Goal: Task Accomplishment & Management: Complete application form

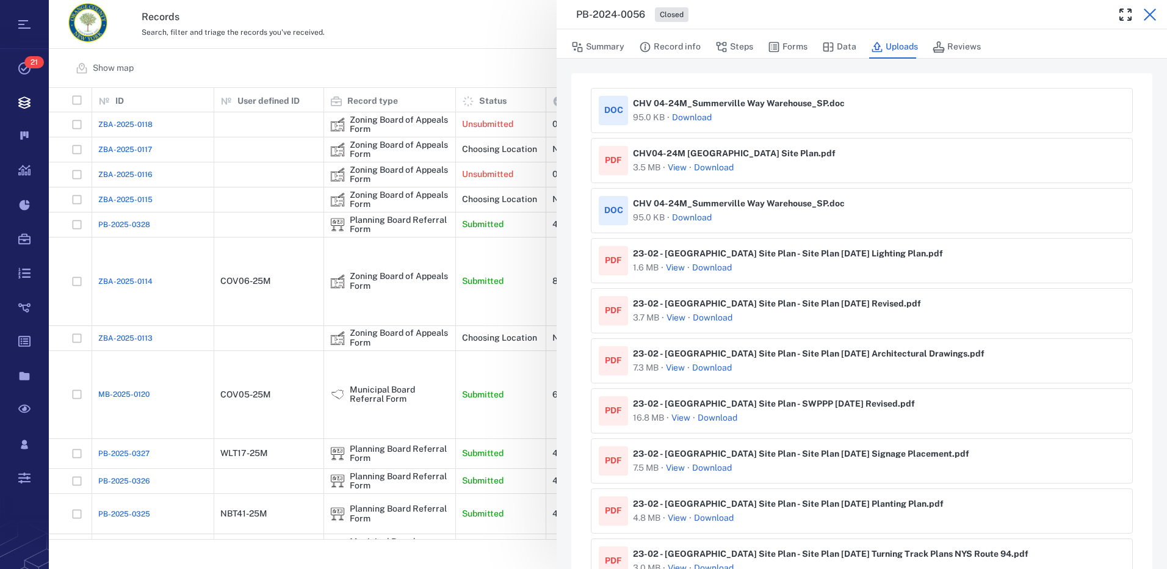
click at [1153, 18] on icon "button" at bounding box center [1149, 15] width 12 height 12
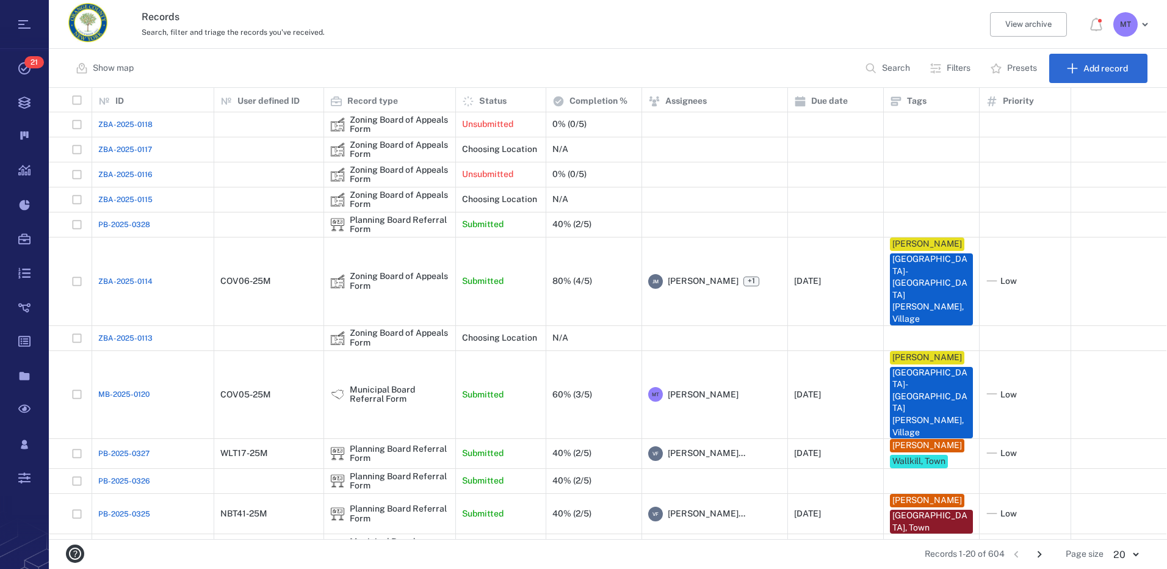
click at [962, 71] on p "Filters" at bounding box center [958, 68] width 24 height 12
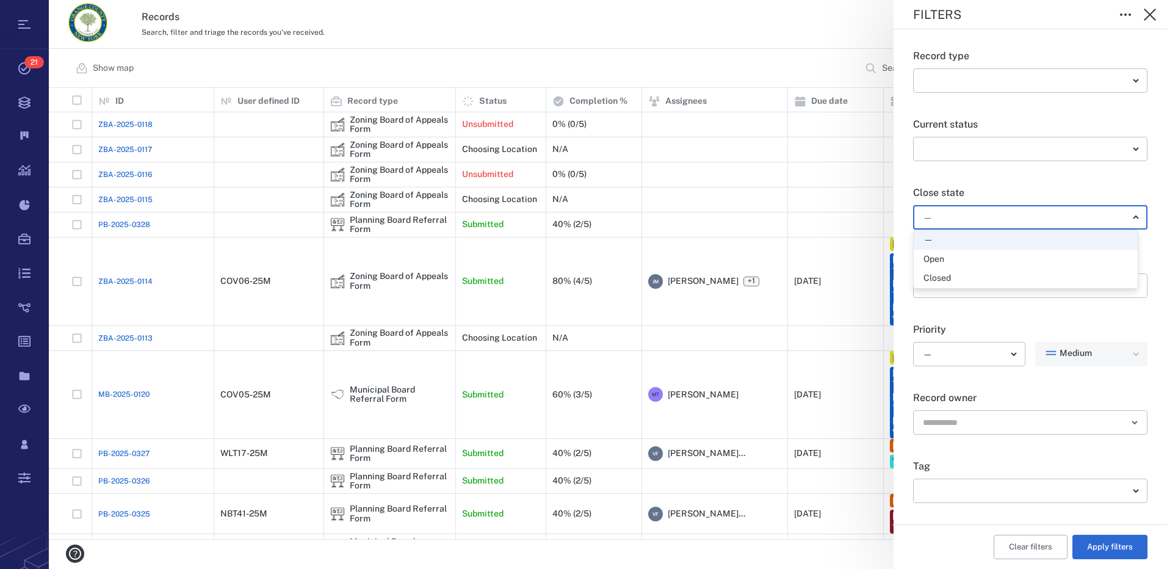
click at [1132, 216] on body "Tasks 21 Records Boards Dashboard Reports Record types Guide steps Rules Form b…" at bounding box center [583, 284] width 1167 height 569
click at [984, 259] on div "Open" at bounding box center [1025, 259] width 204 height 12
type input "*****"
click at [1133, 494] on body "Tasks 21 Records Boards Dashboard Reports Record types Guide steps Rules Form b…" at bounding box center [583, 284] width 1167 height 569
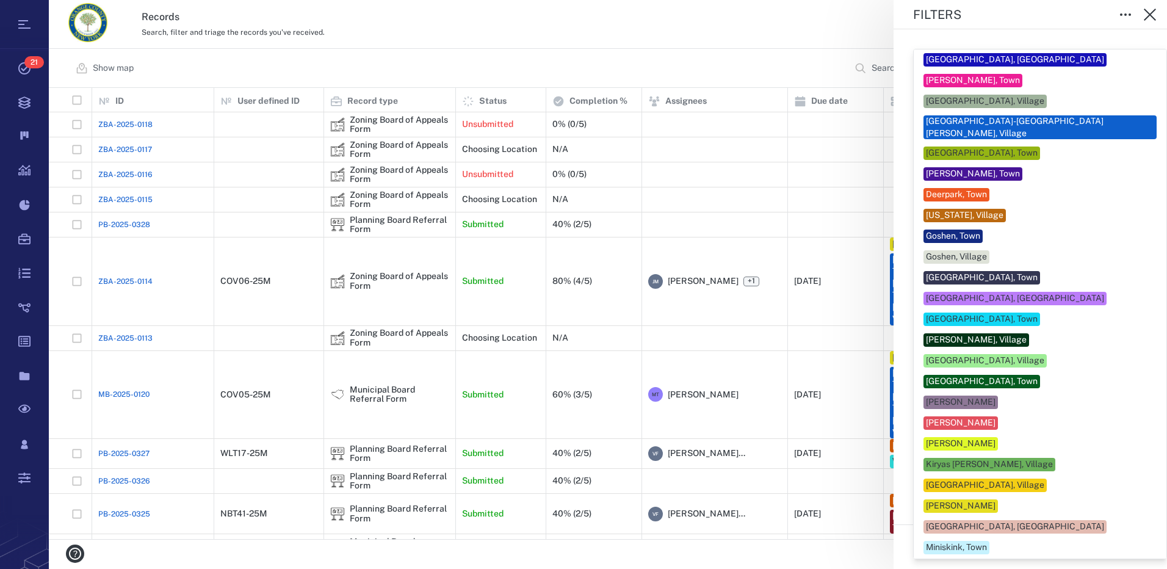
drag, startPoint x: 1006, startPoint y: 496, endPoint x: 1141, endPoint y: 527, distance: 138.9
click at [998, 499] on div "[PERSON_NAME]" at bounding box center [960, 505] width 74 height 13
type input "***"
click at [1148, 507] on div at bounding box center [583, 284] width 1167 height 569
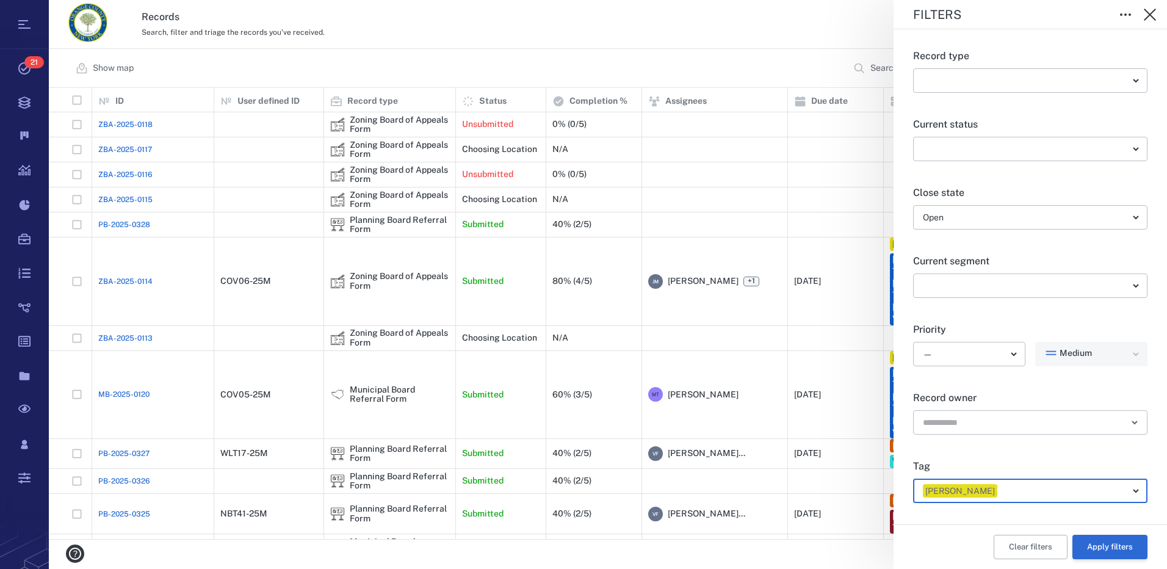
click at [1092, 547] on button "Apply filters" at bounding box center [1109, 547] width 75 height 24
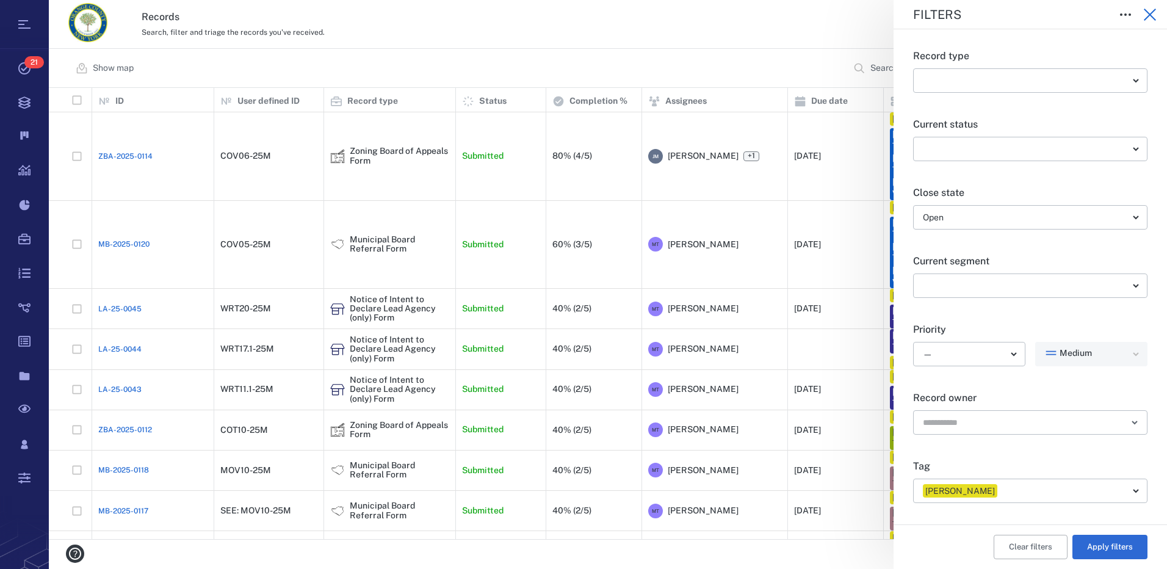
click at [1150, 13] on icon "button" at bounding box center [1149, 14] width 15 height 15
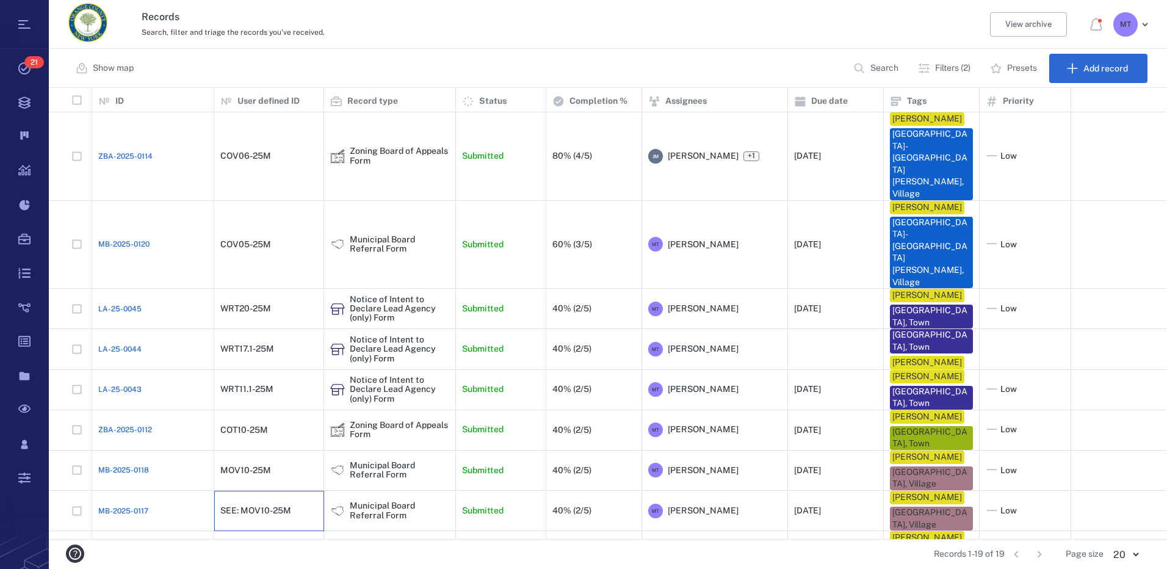
click at [245, 506] on div "SEE: MOV10-25M" at bounding box center [255, 510] width 71 height 9
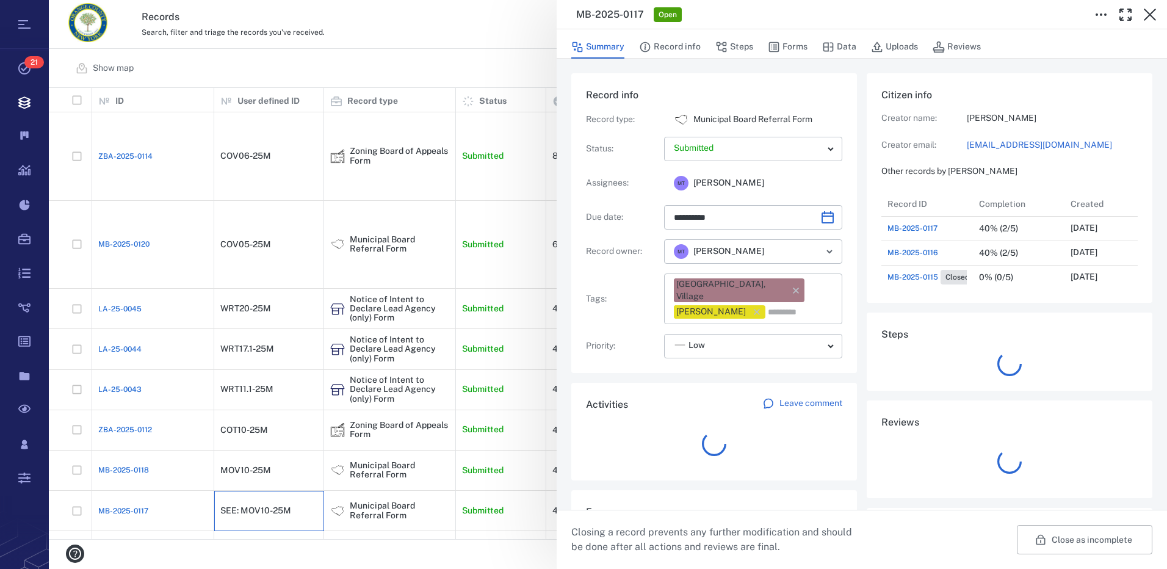
scroll to position [10, 10]
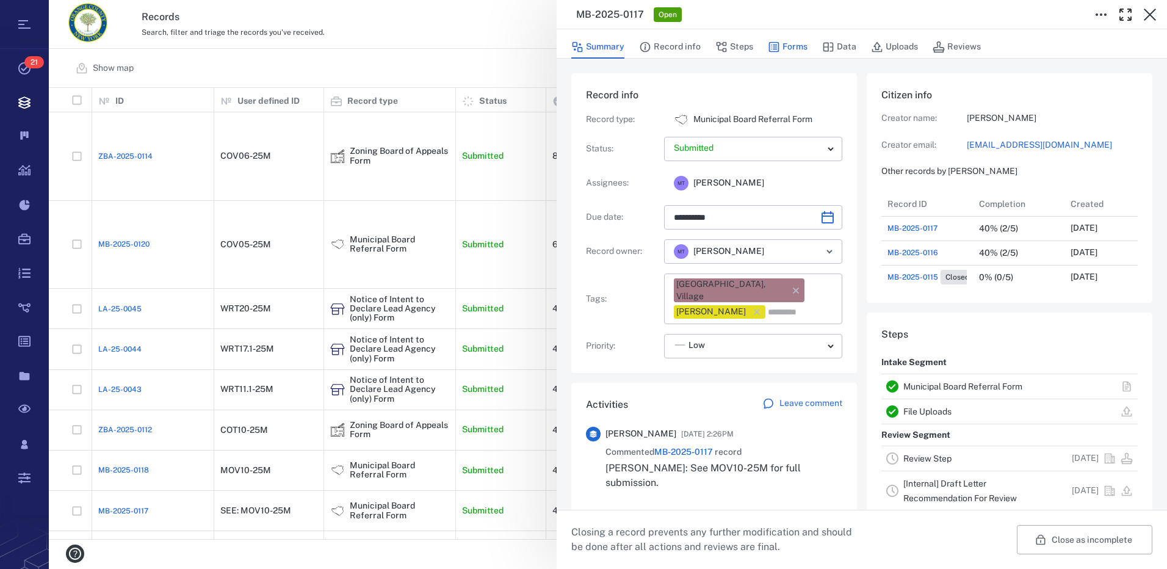
click at [781, 47] on button "Forms" at bounding box center [788, 46] width 40 height 23
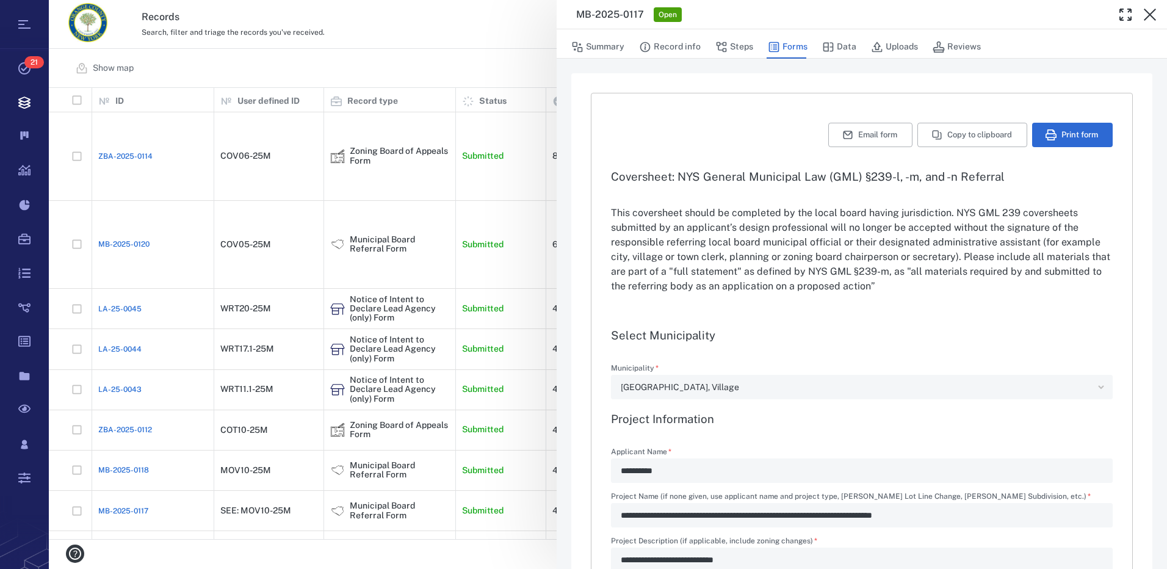
type input "**********"
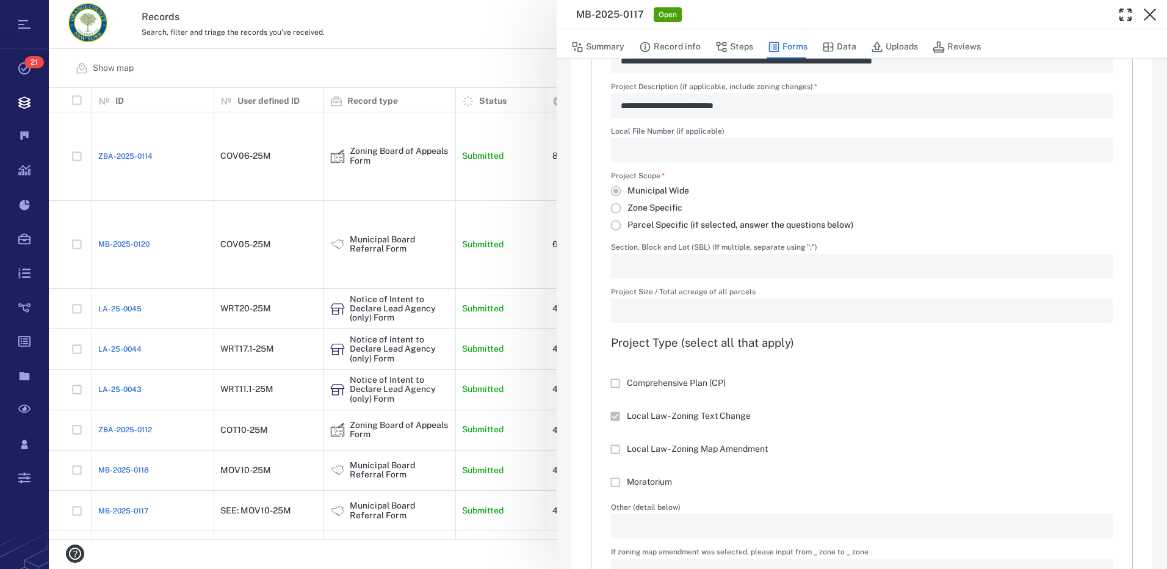
scroll to position [549, 0]
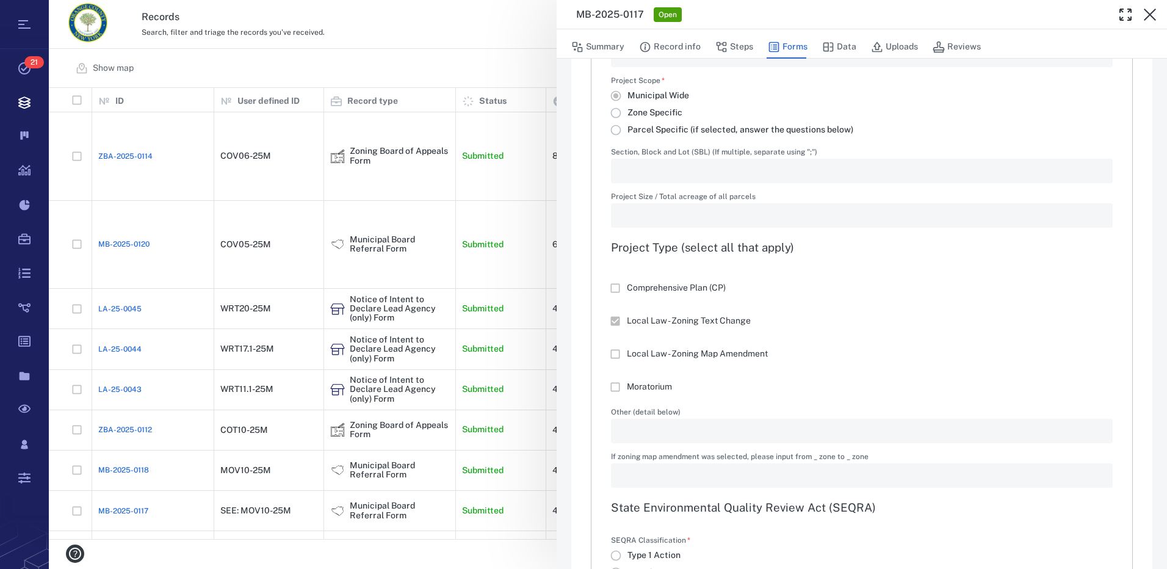
click at [136, 396] on div "**********" at bounding box center [608, 284] width 1118 height 569
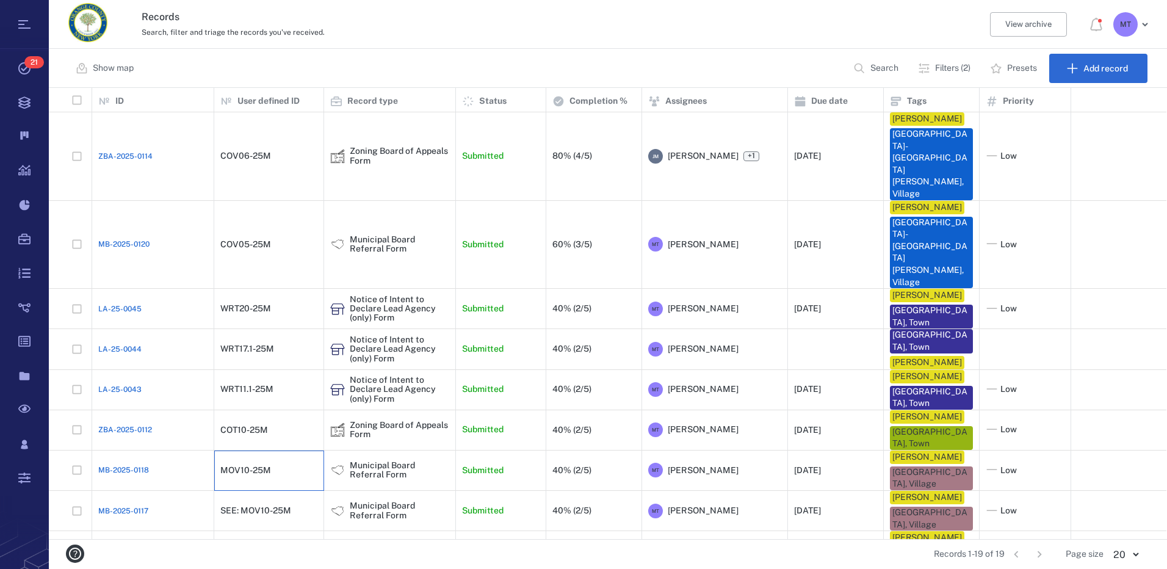
click at [268, 466] on div "MOV10-25M" at bounding box center [245, 470] width 51 height 9
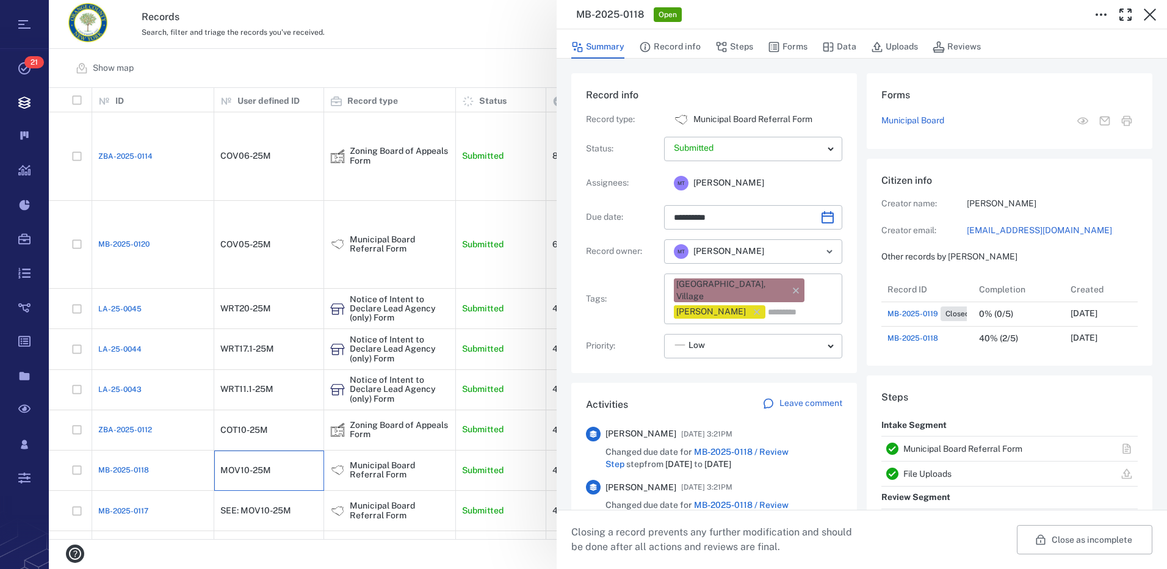
scroll to position [73, 242]
click at [801, 46] on button "Forms" at bounding box center [788, 46] width 40 height 23
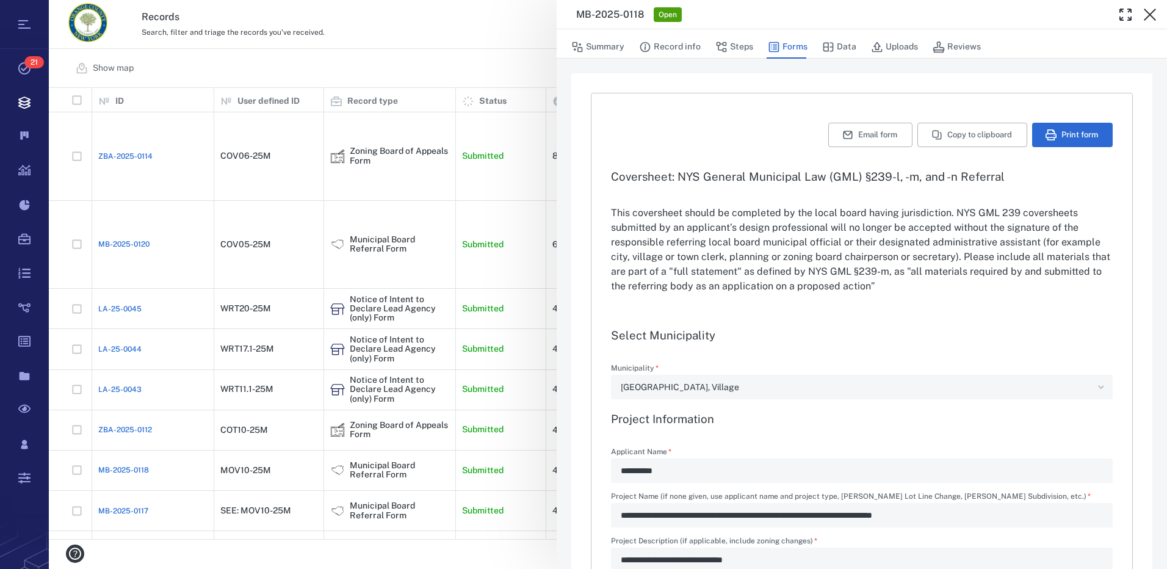
type textarea "*"
type input "**********"
type textarea "*"
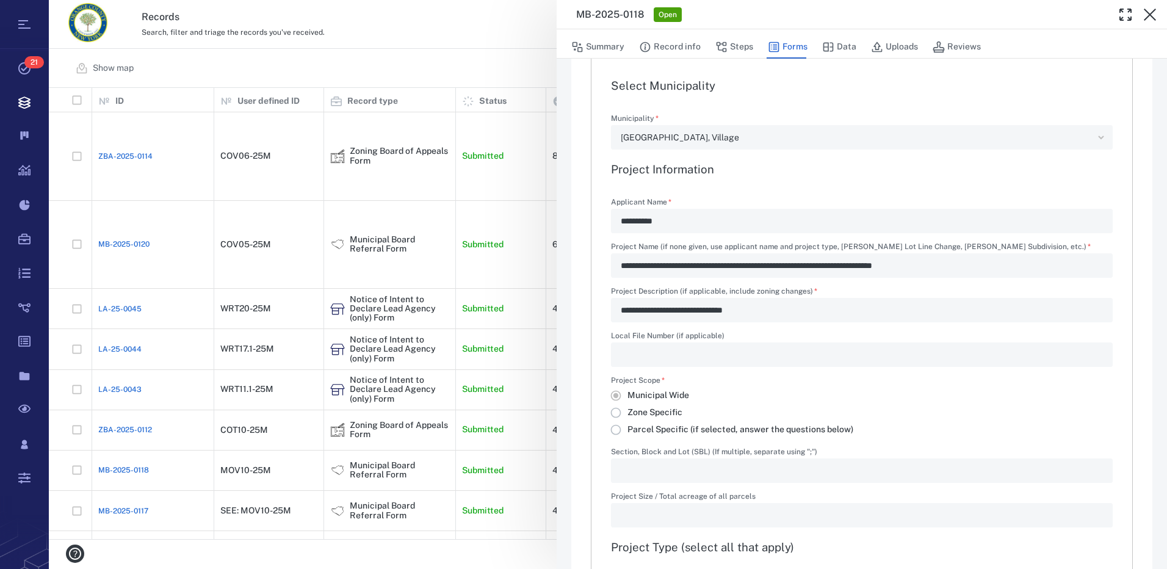
scroll to position [244, 0]
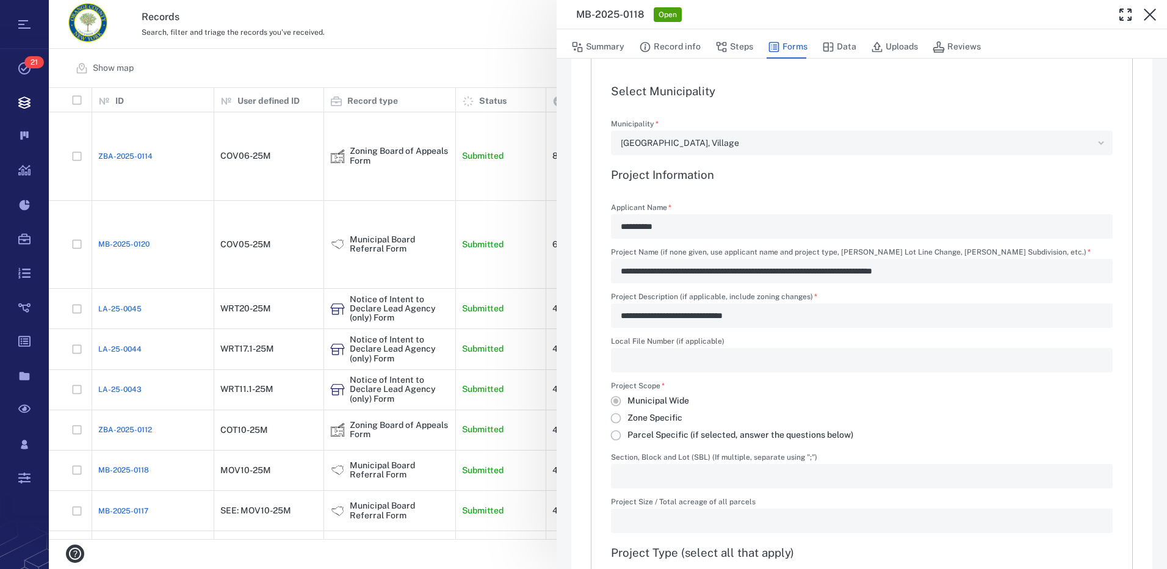
click at [242, 434] on div "**********" at bounding box center [608, 284] width 1118 height 569
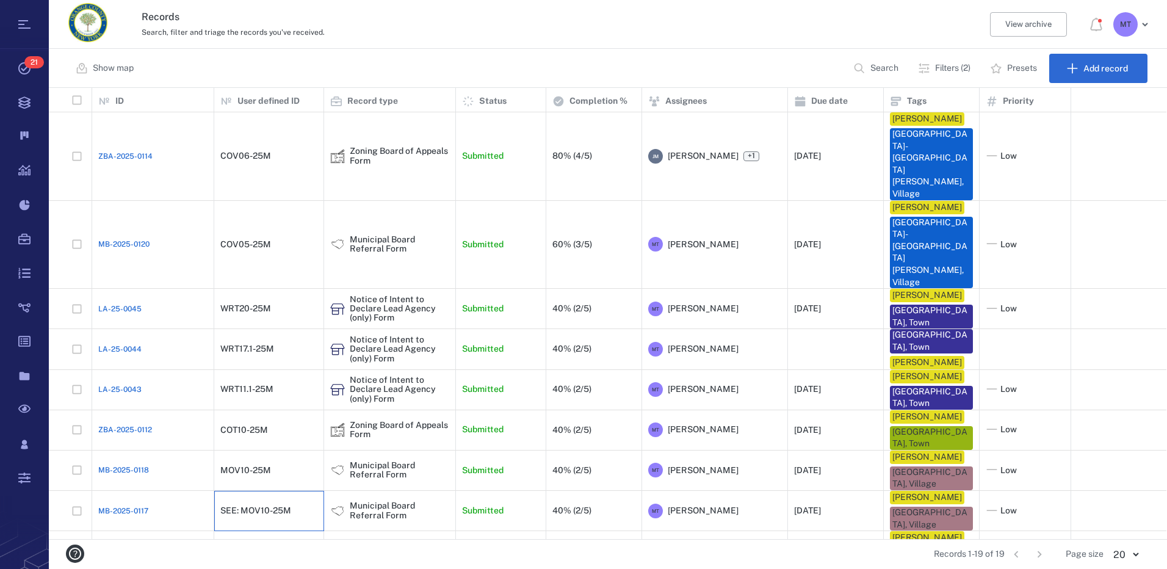
click at [248, 506] on div "SEE: MOV10-25M" at bounding box center [255, 510] width 71 height 9
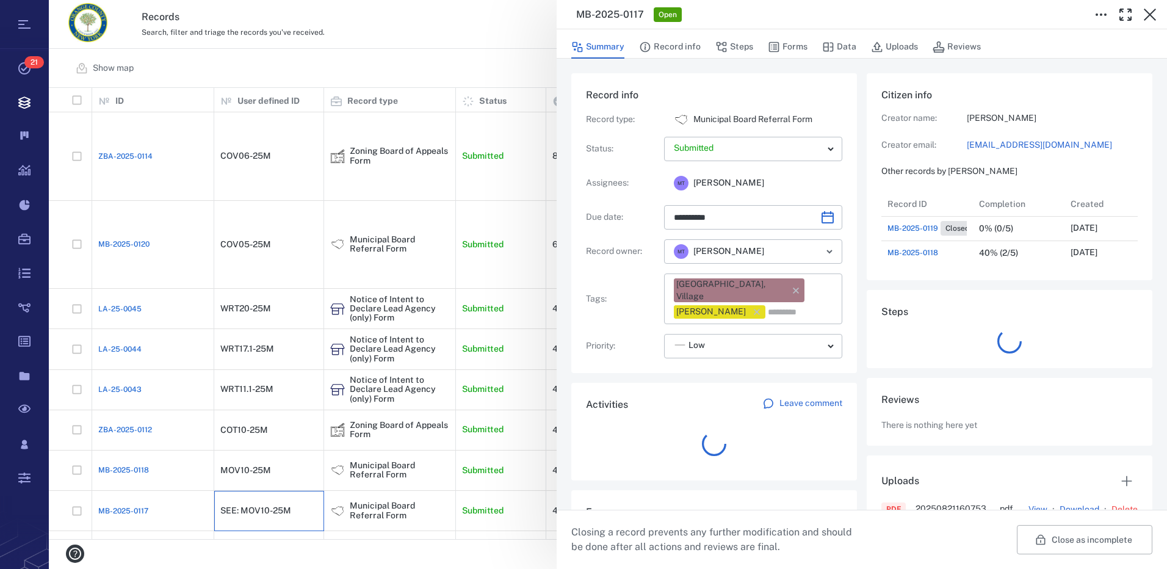
scroll to position [488, 233]
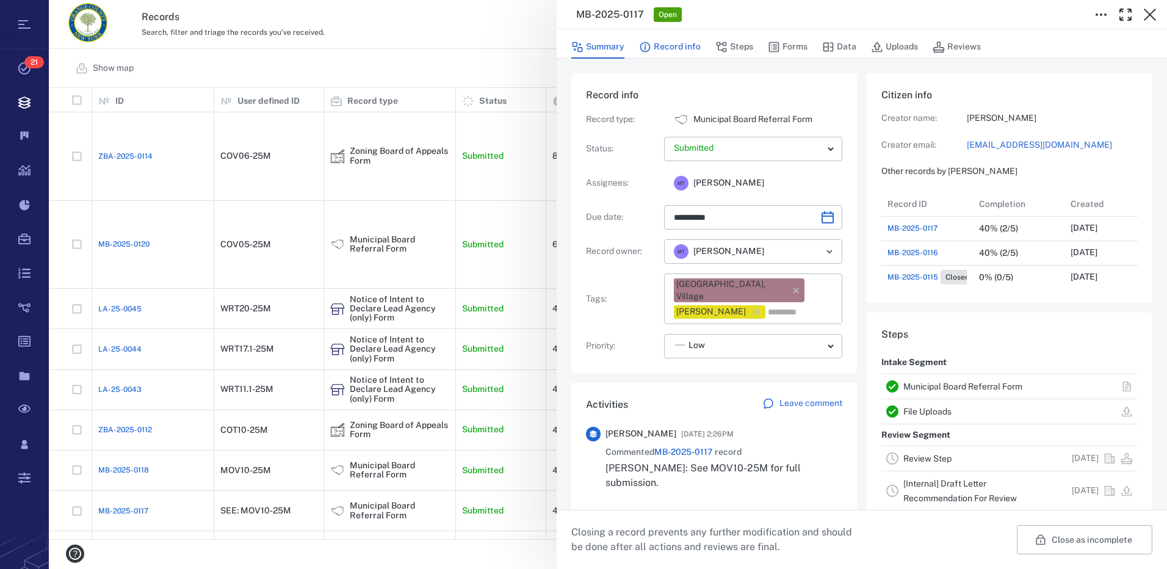
click at [672, 46] on button "Record info" at bounding box center [670, 46] width 62 height 23
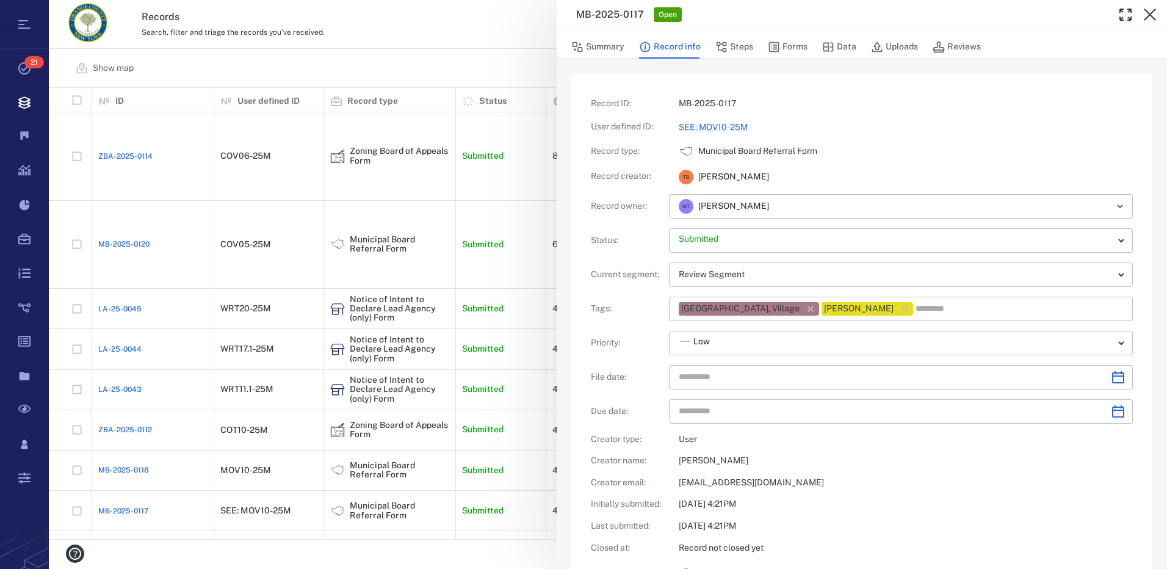
type input "**********"
click at [893, 46] on button "Uploads" at bounding box center [894, 46] width 47 height 23
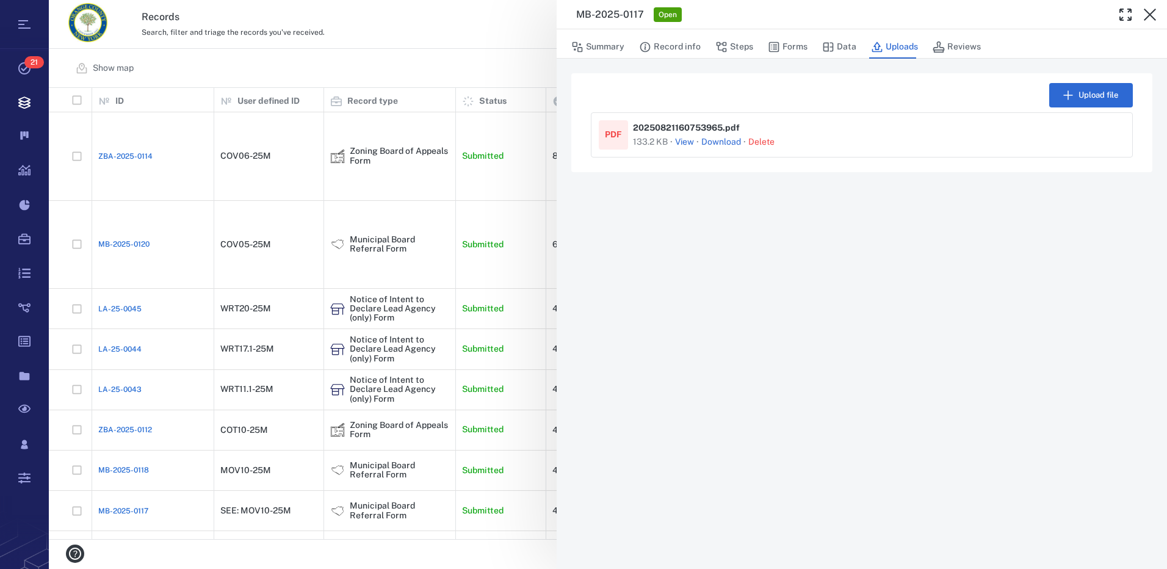
click at [684, 140] on button "View" at bounding box center [684, 142] width 19 height 12
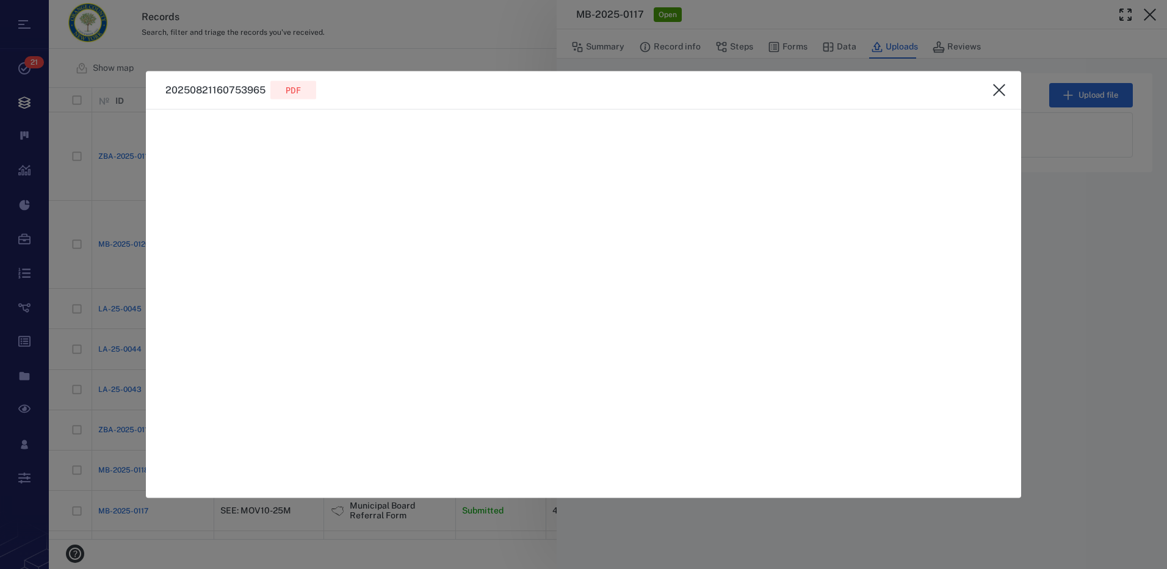
click at [1002, 90] on icon "close" at bounding box center [999, 90] width 15 height 15
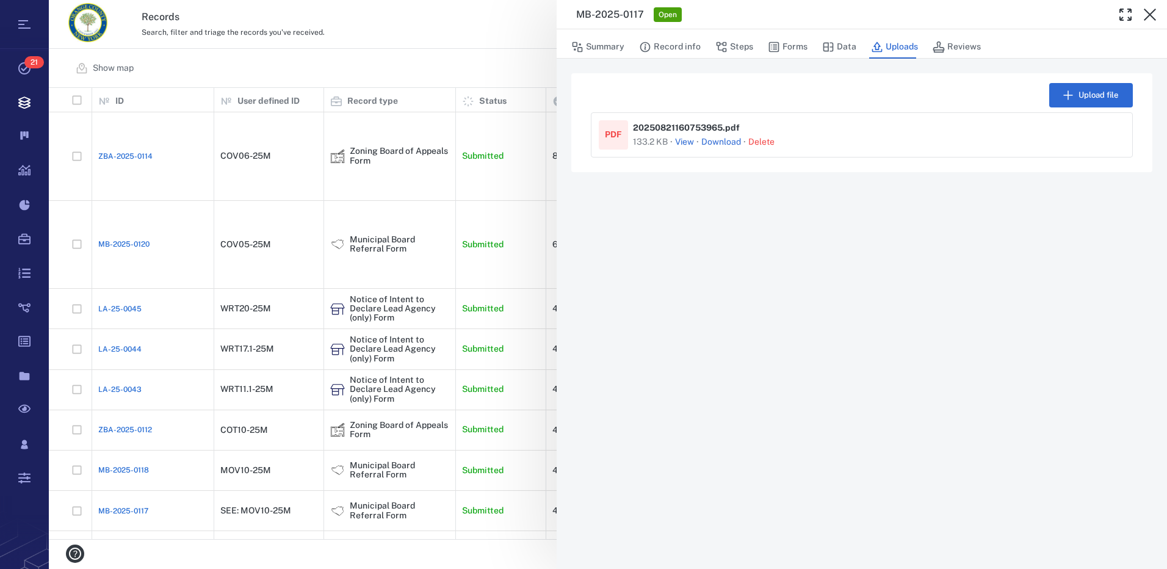
click at [716, 143] on link "Download" at bounding box center [721, 142] width 40 height 12
click at [264, 394] on div "MB-2025-0117 Open Summary Record info Steps Forms Data Uploads Reviews Upload f…" at bounding box center [608, 284] width 1118 height 569
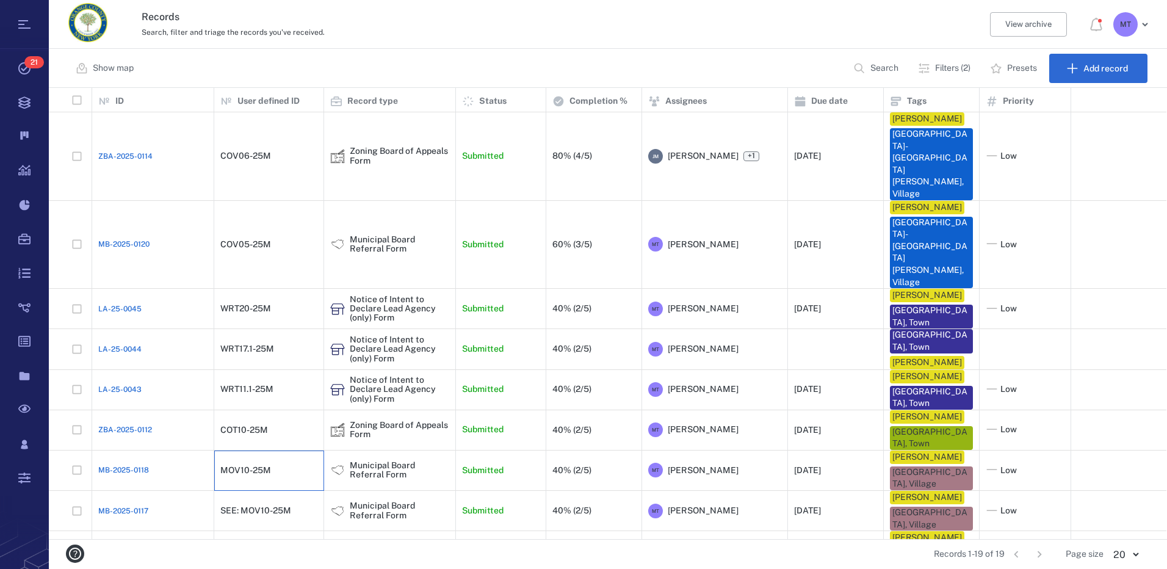
click at [280, 458] on div "MOV10-25M" at bounding box center [268, 470] width 97 height 24
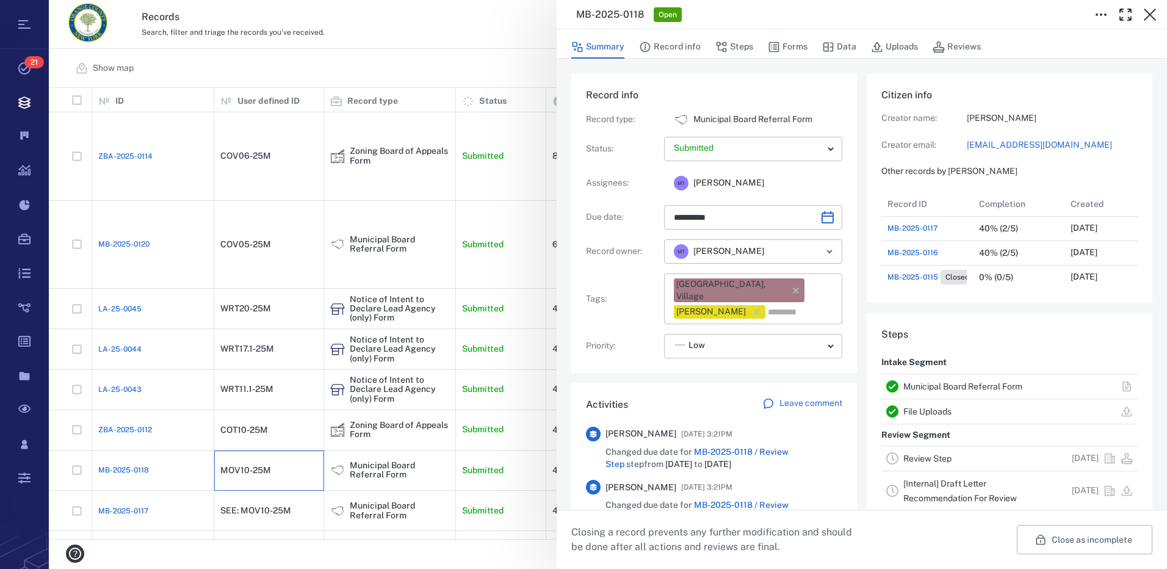
type input "**********"
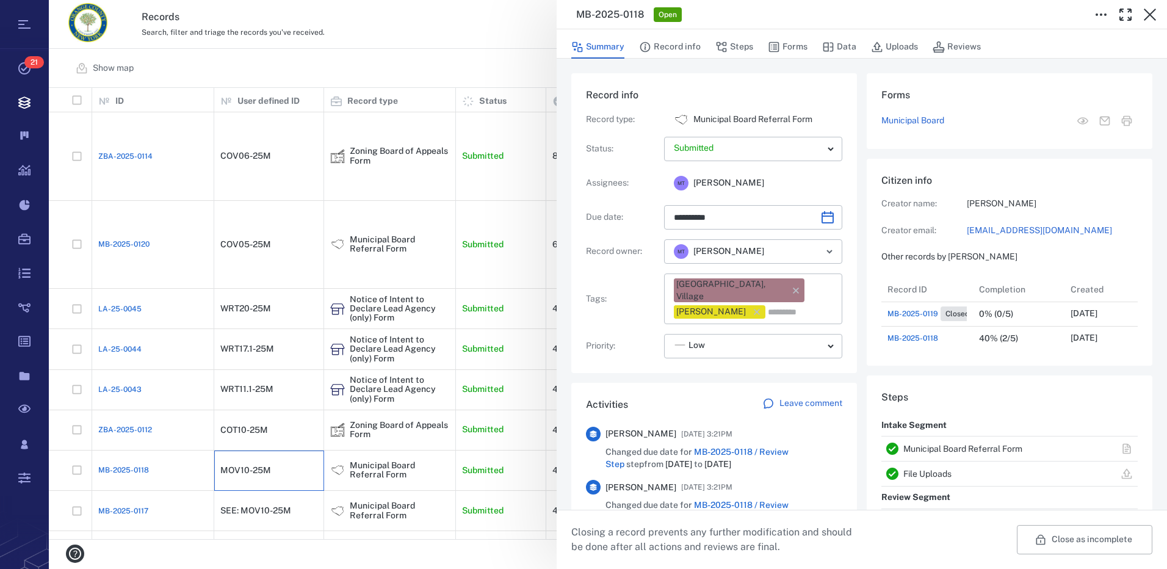
scroll to position [122, 0]
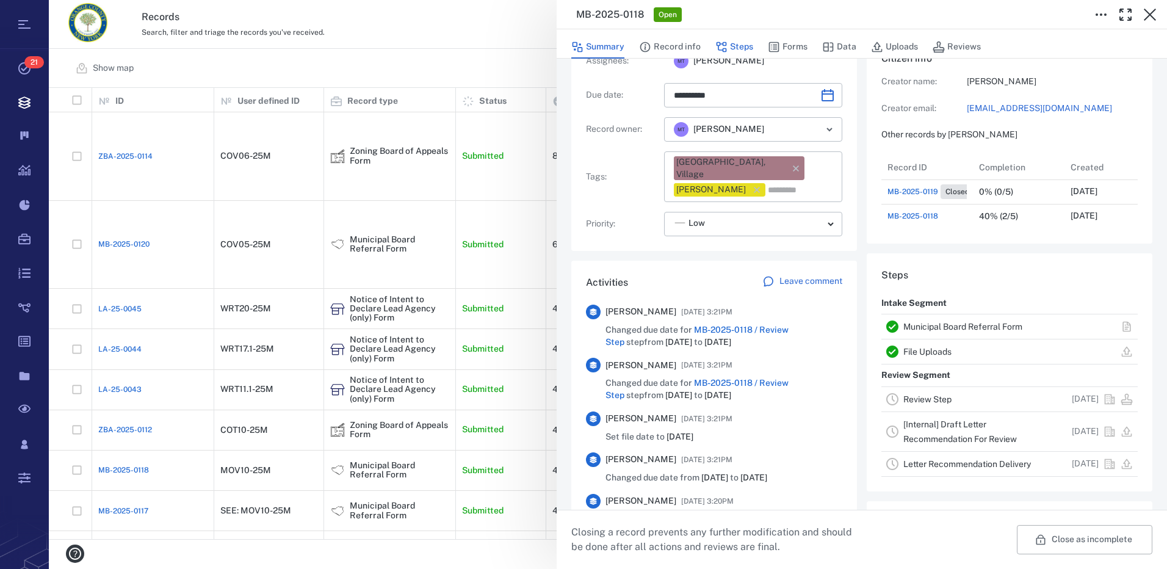
click at [738, 46] on button "Steps" at bounding box center [734, 46] width 38 height 23
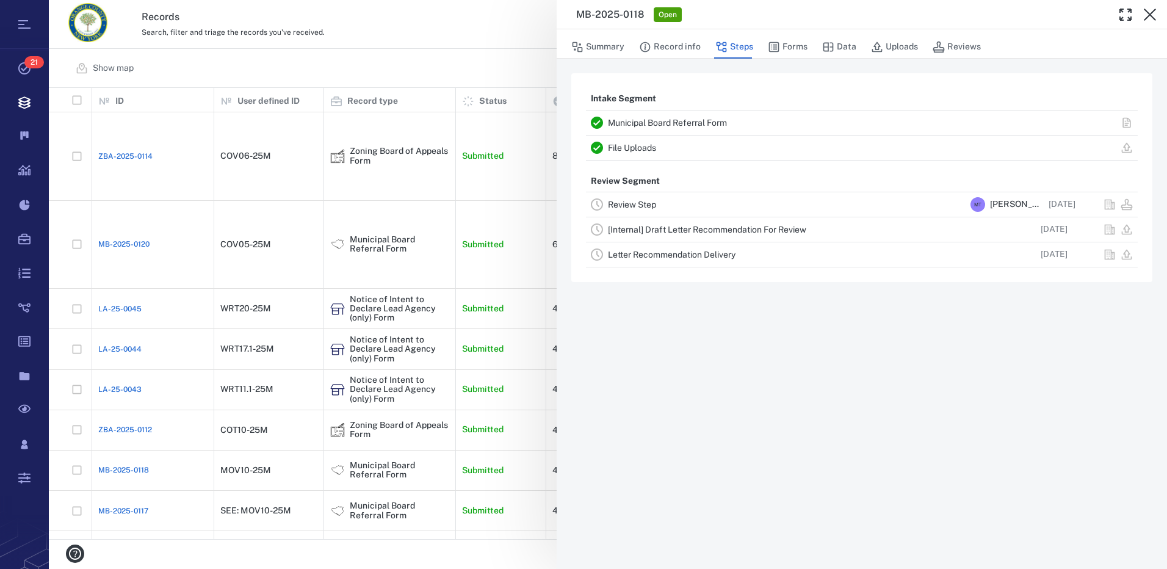
click at [635, 204] on link "Review Step" at bounding box center [632, 205] width 48 height 10
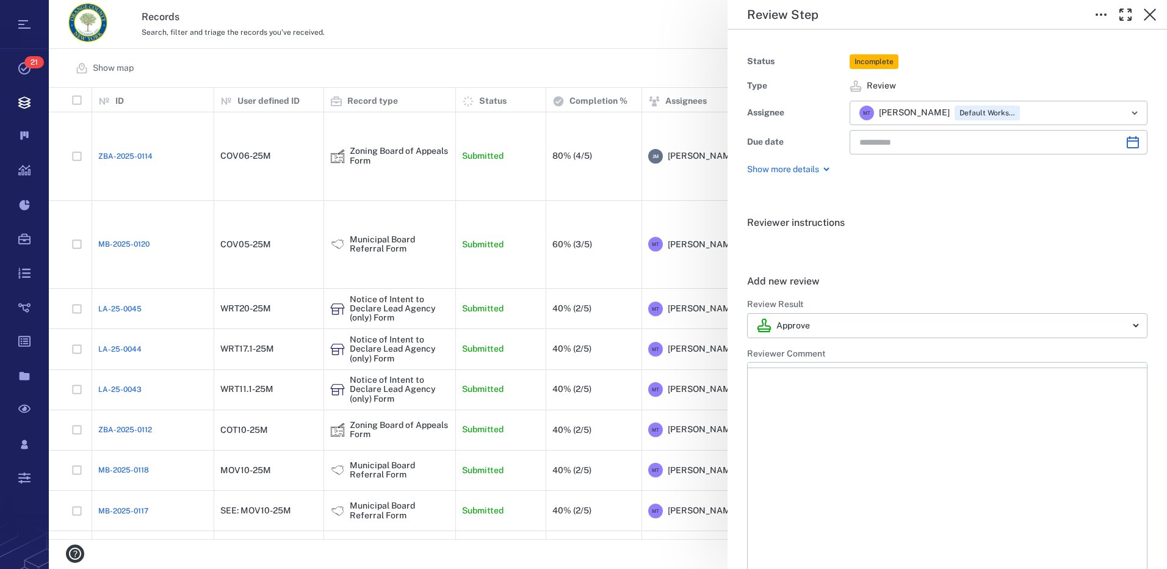
type input "**********"
click at [807, 409] on p "Rich Text Area. Press ALT-0 for help." at bounding box center [947, 406] width 378 height 11
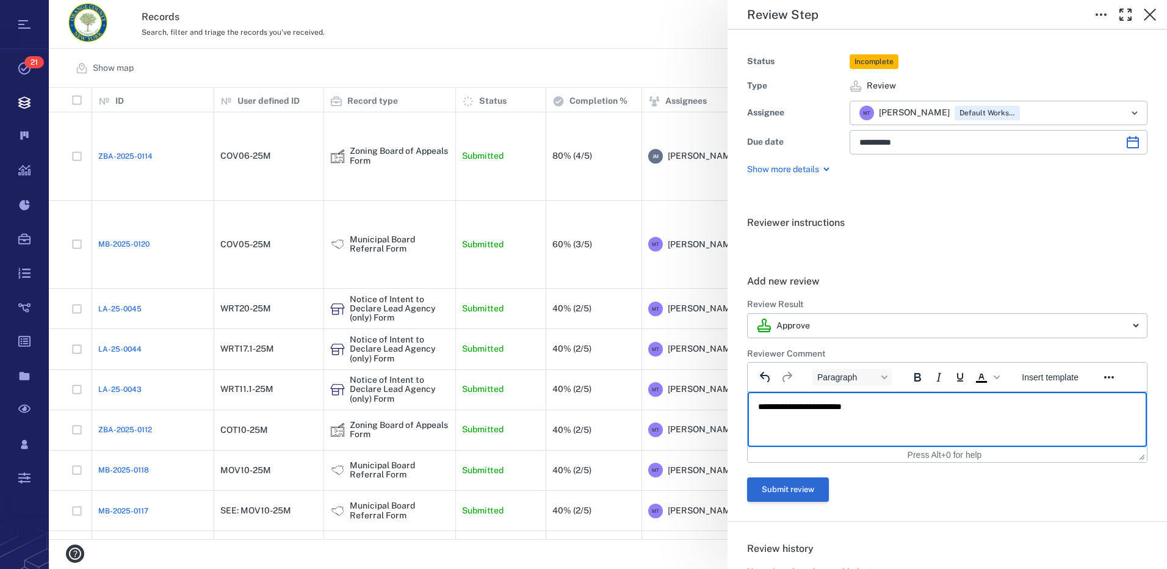
click at [816, 483] on button "Submit review" at bounding box center [788, 489] width 82 height 24
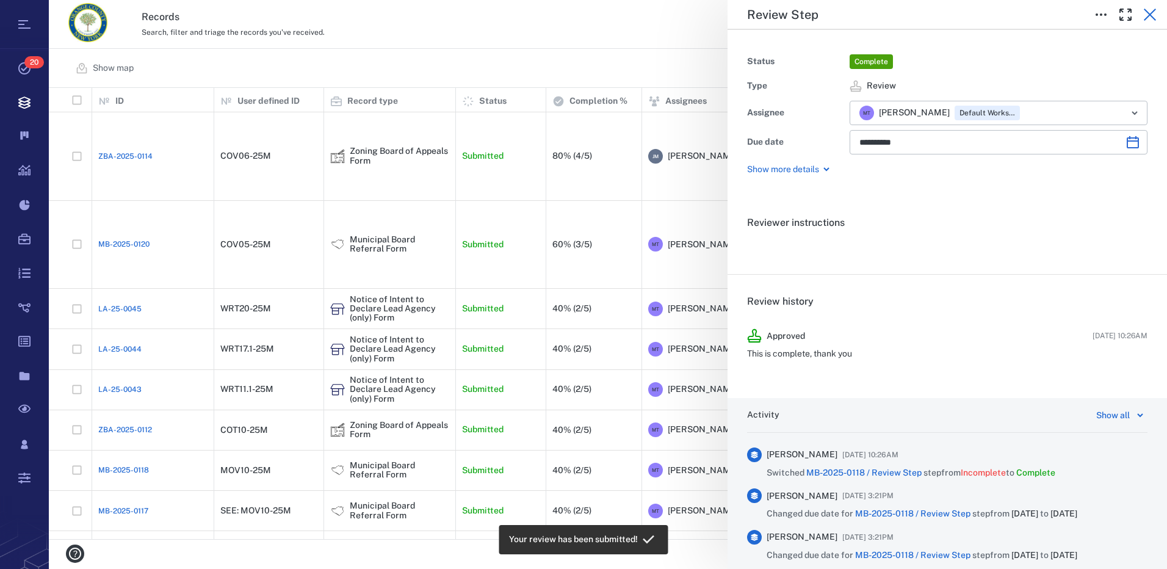
click at [1149, 12] on icon "button" at bounding box center [1149, 14] width 15 height 15
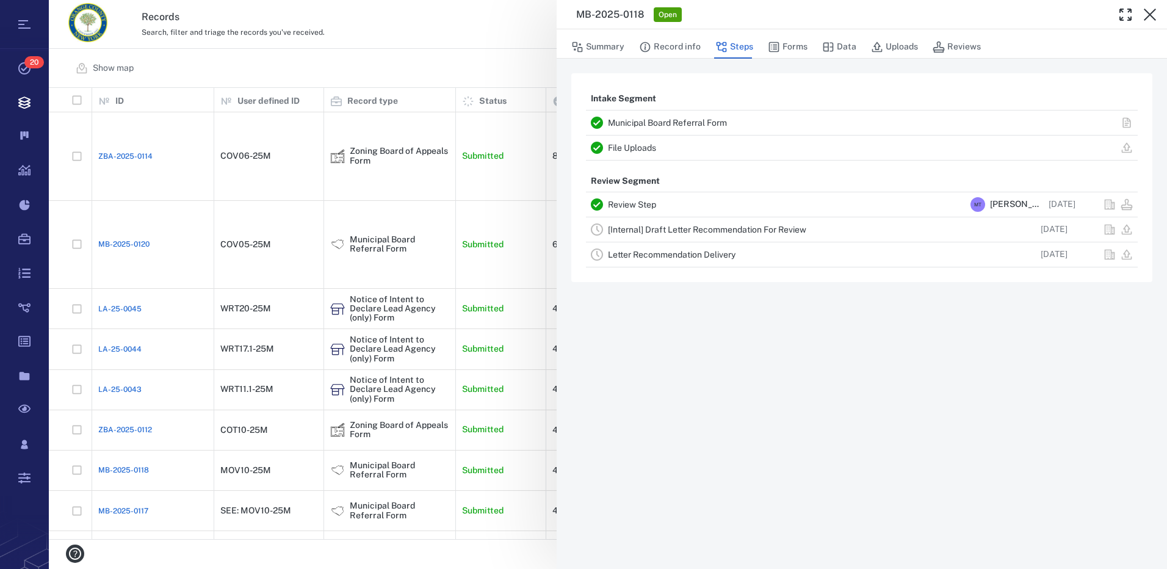
click at [658, 231] on link "[Internal] Draft Letter Recommendation For Review" at bounding box center [707, 230] width 198 height 10
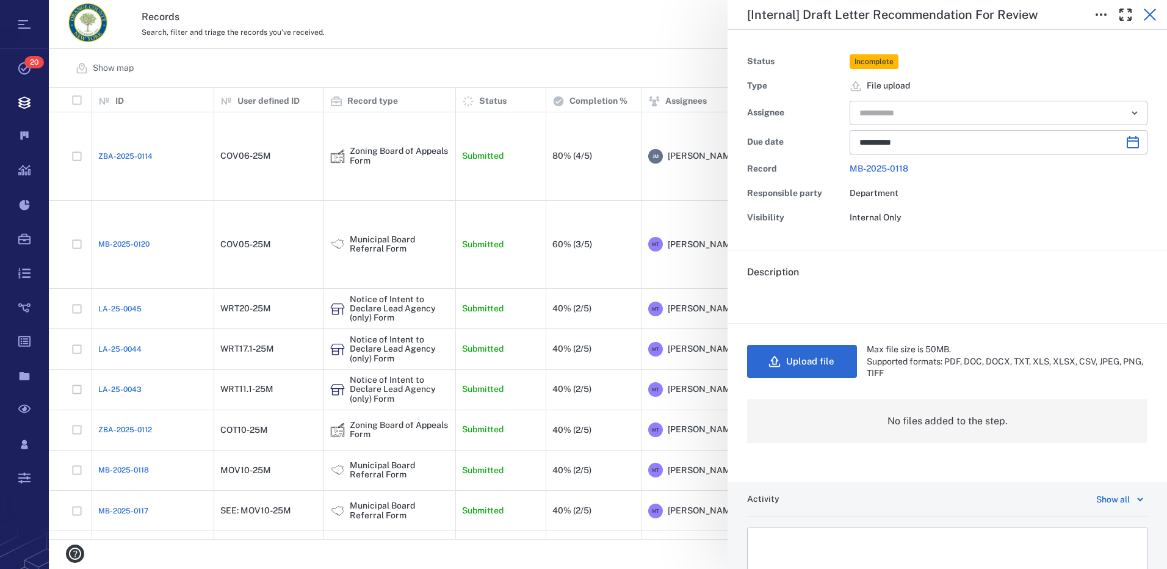
click at [1148, 16] on icon "button" at bounding box center [1149, 15] width 12 height 12
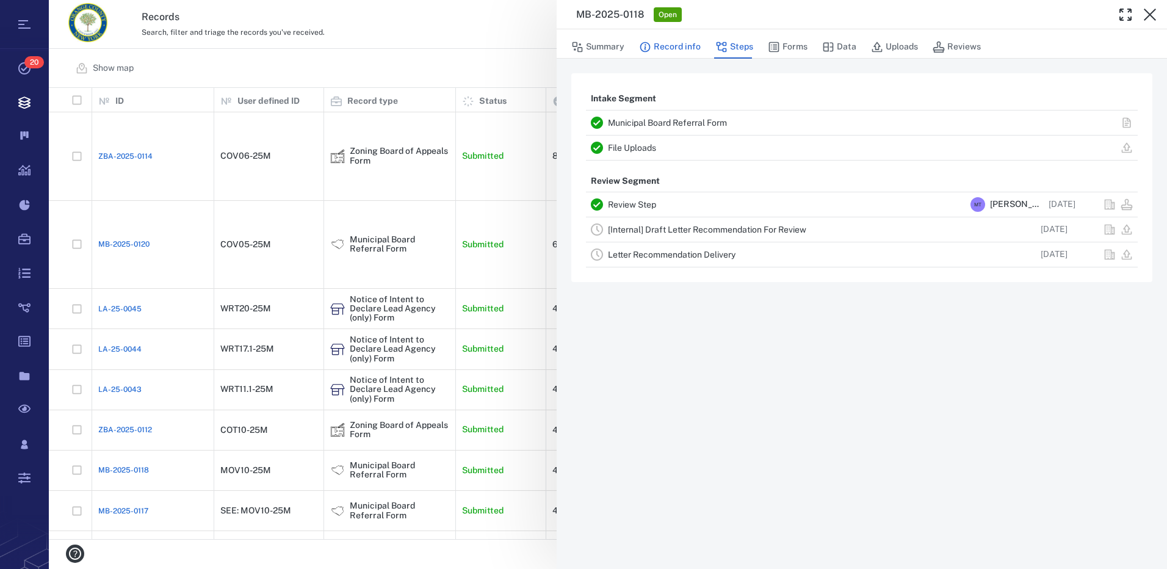
click at [686, 49] on button "Record info" at bounding box center [670, 46] width 62 height 23
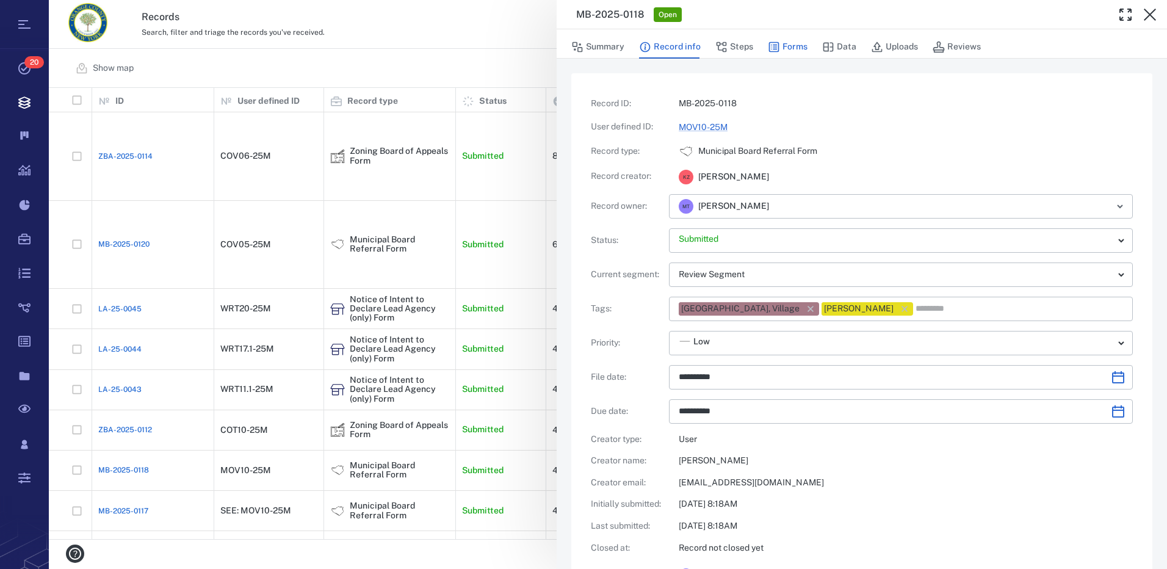
type input "**********"
click at [796, 46] on button "Forms" at bounding box center [788, 46] width 40 height 23
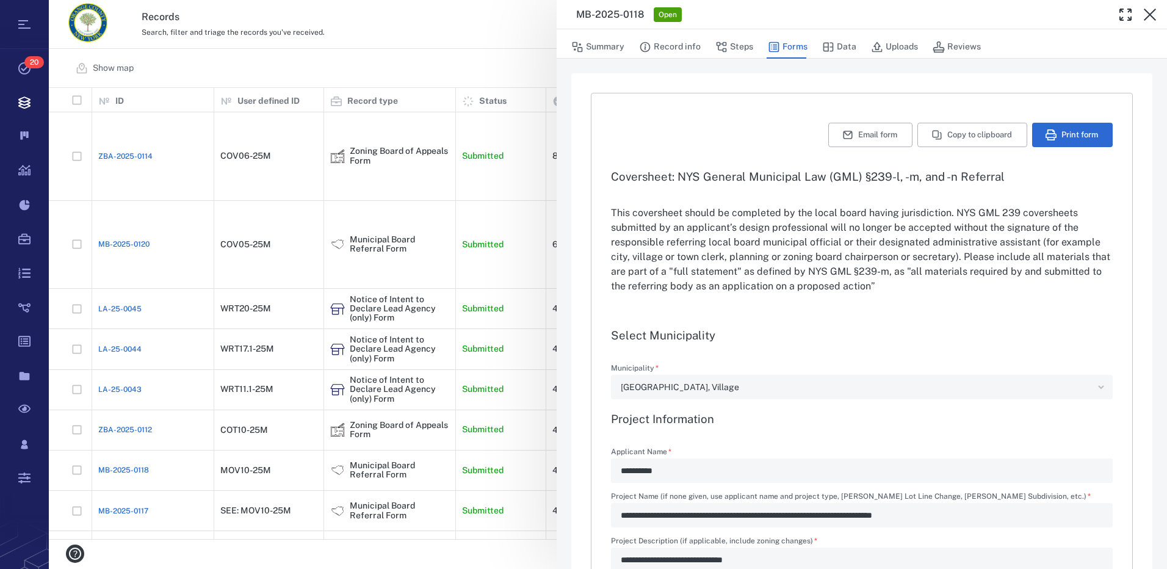
type input "**********"
type textarea "*"
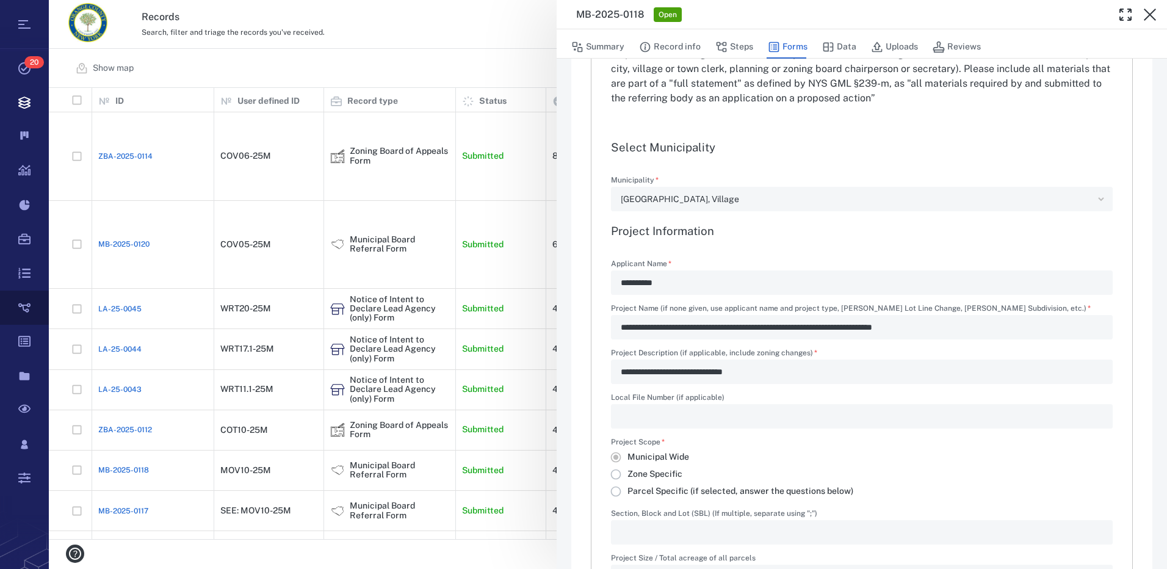
scroll to position [183, 0]
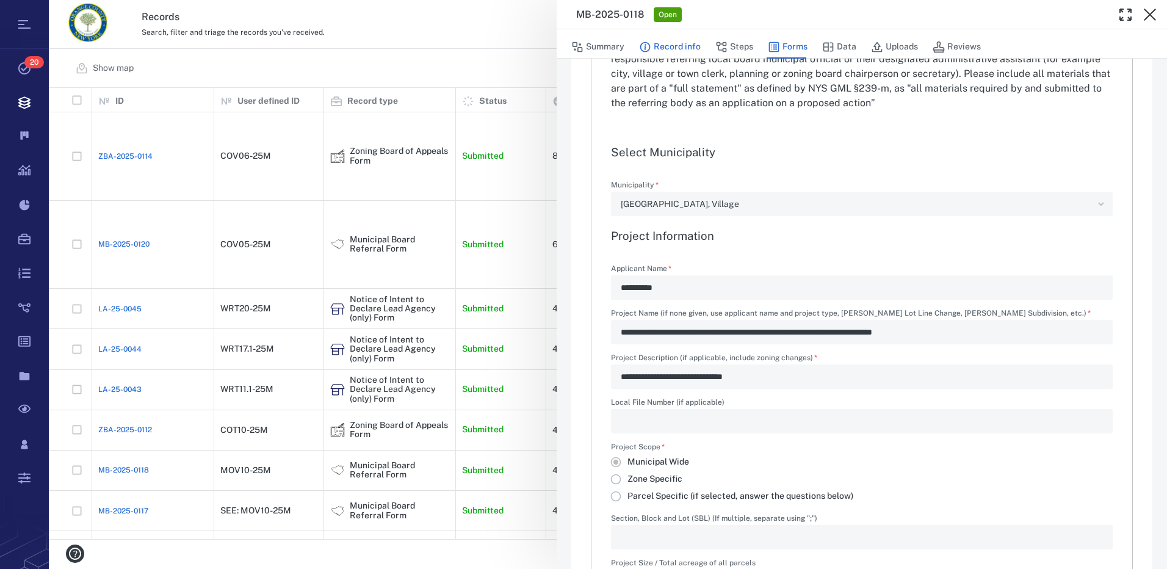
click at [676, 46] on button "Record info" at bounding box center [670, 46] width 62 height 23
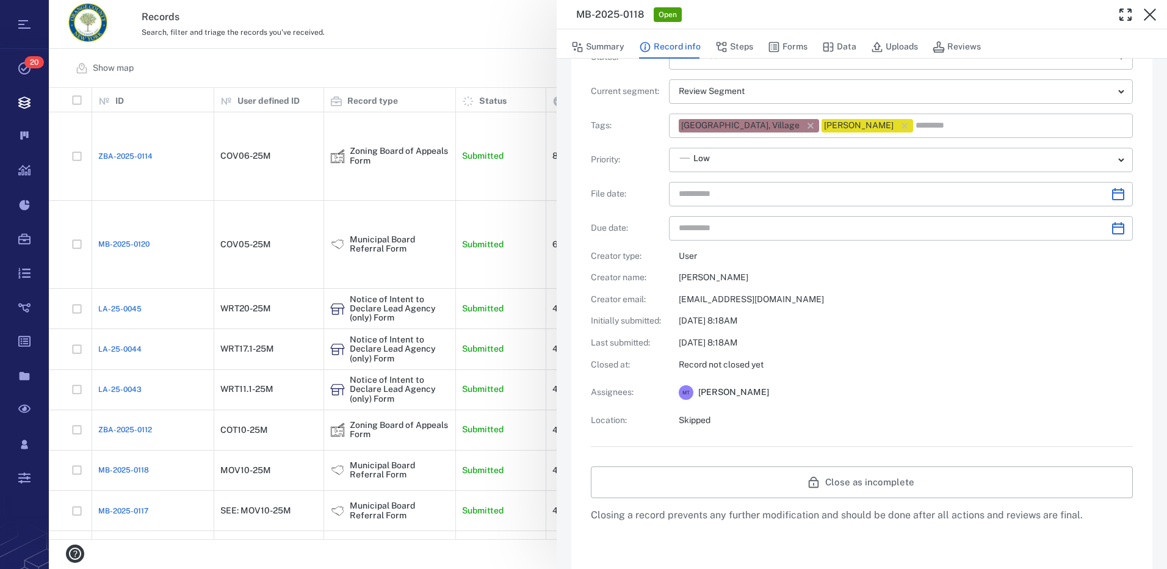
type input "**********"
click at [730, 45] on button "Steps" at bounding box center [734, 46] width 38 height 23
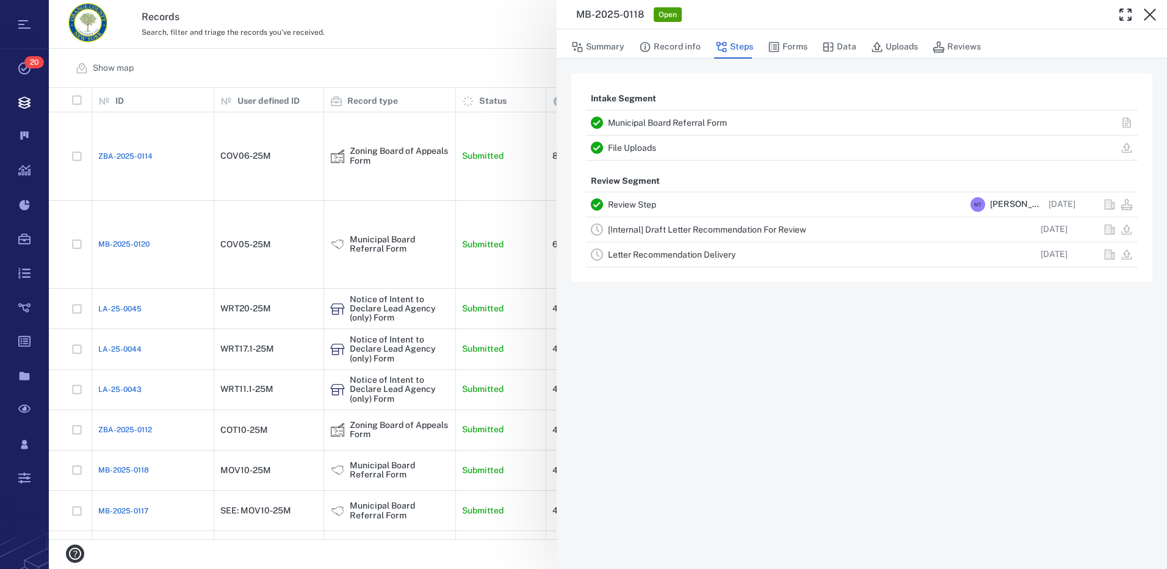
click at [668, 230] on link "[Internal] Draft Letter Recommendation For Review" at bounding box center [707, 230] width 198 height 10
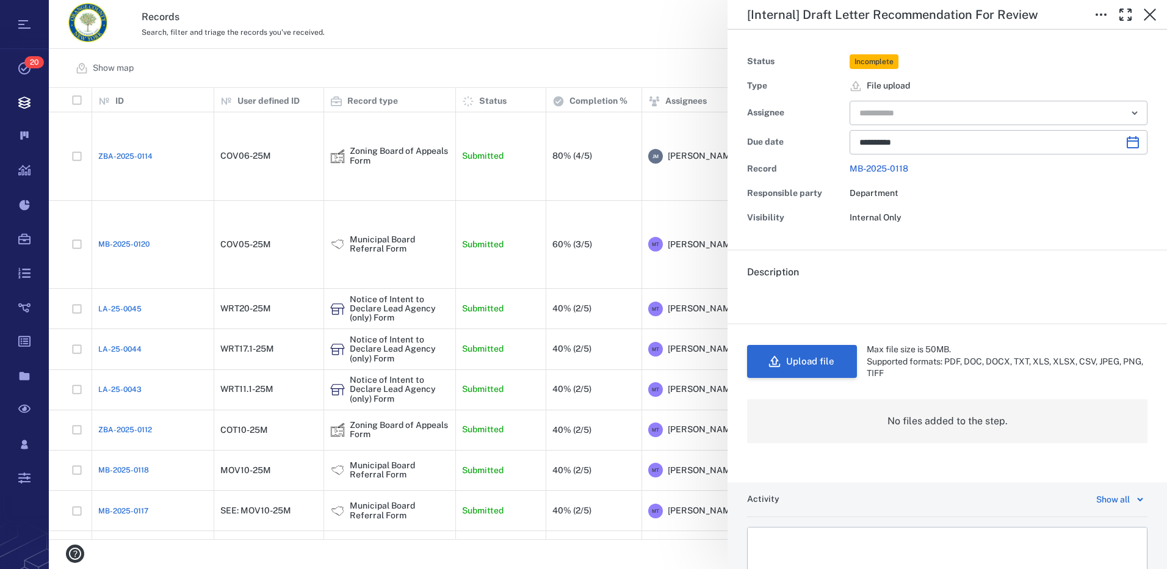
click at [823, 368] on button "Upload file" at bounding box center [802, 361] width 110 height 33
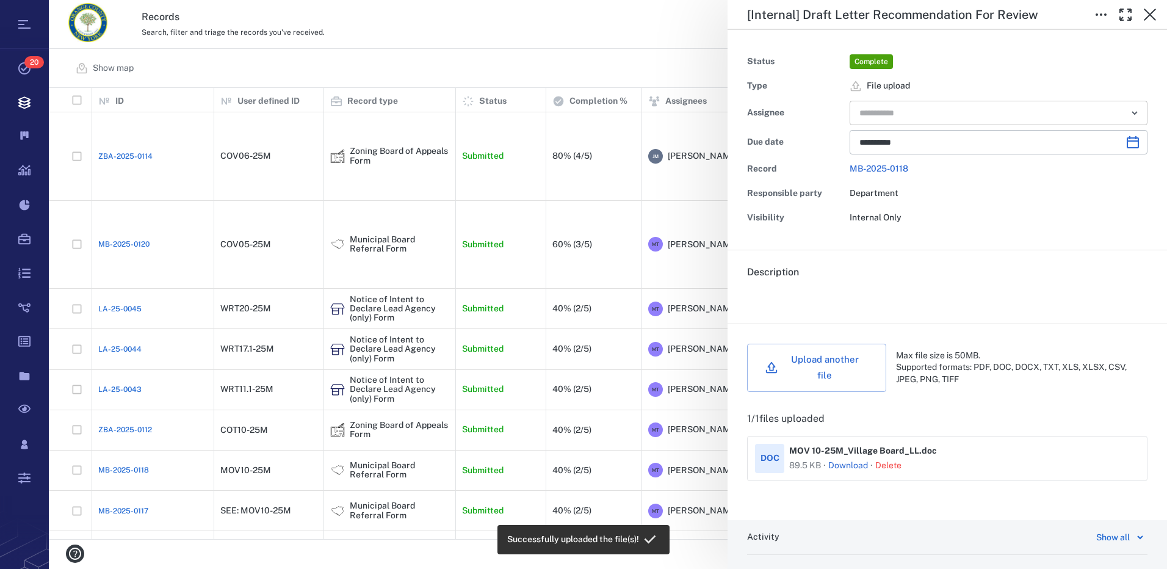
click at [1127, 112] on icon "Open" at bounding box center [1134, 113] width 15 height 15
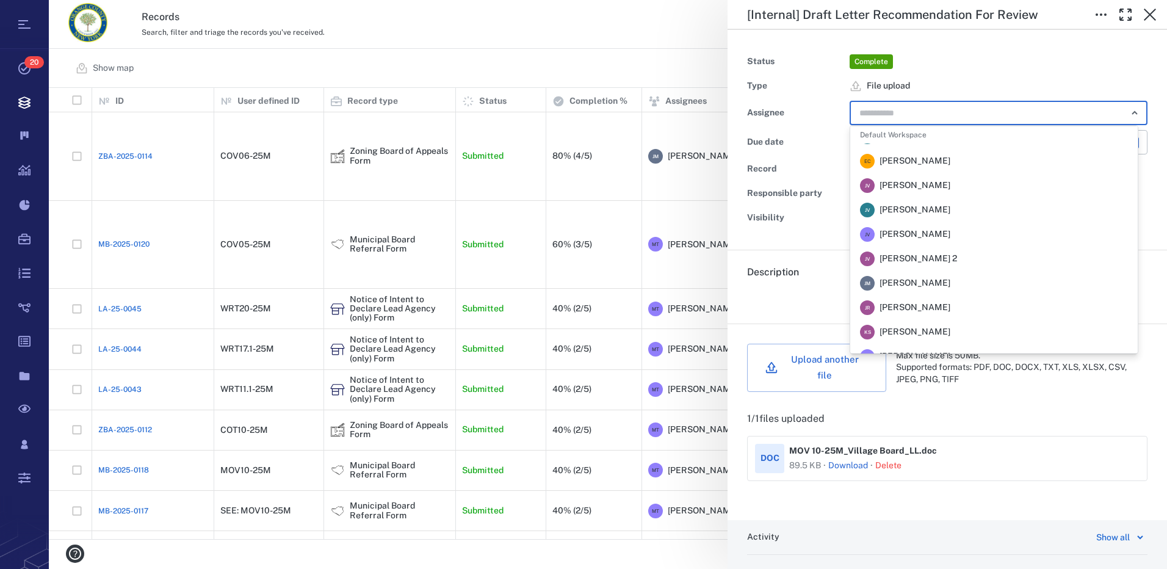
scroll to position [122, 0]
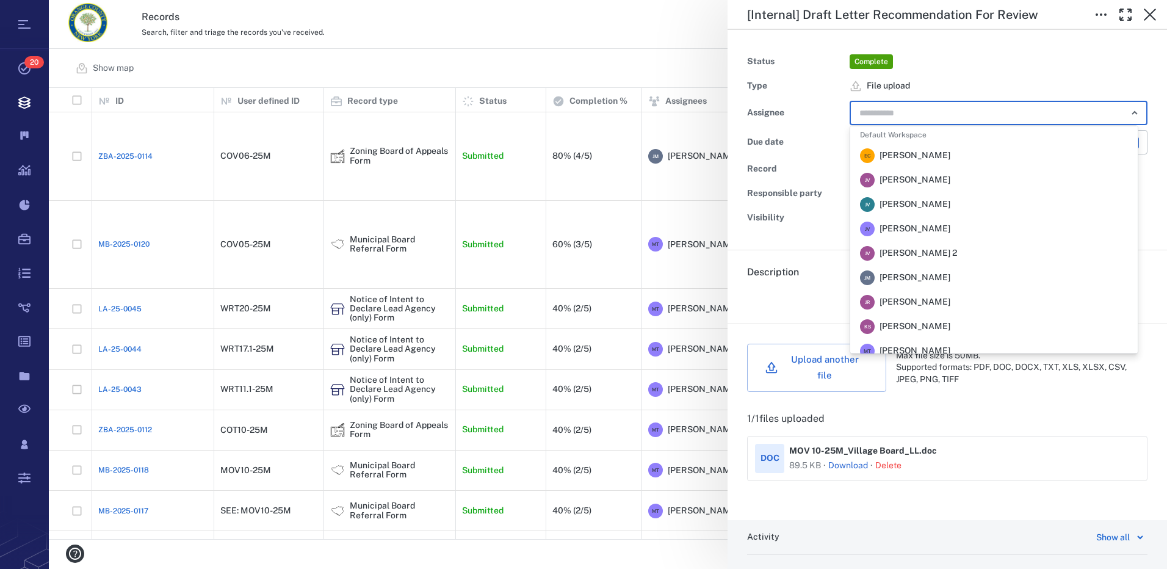
click at [929, 276] on span "[PERSON_NAME]" at bounding box center [914, 278] width 71 height 12
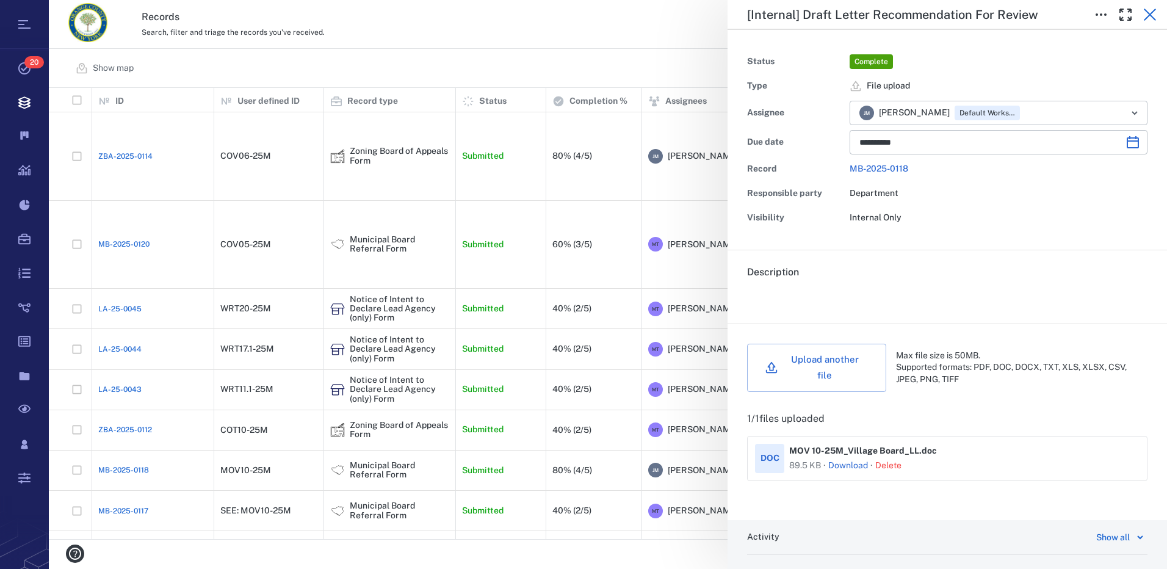
click at [1151, 14] on icon "button" at bounding box center [1149, 14] width 15 height 15
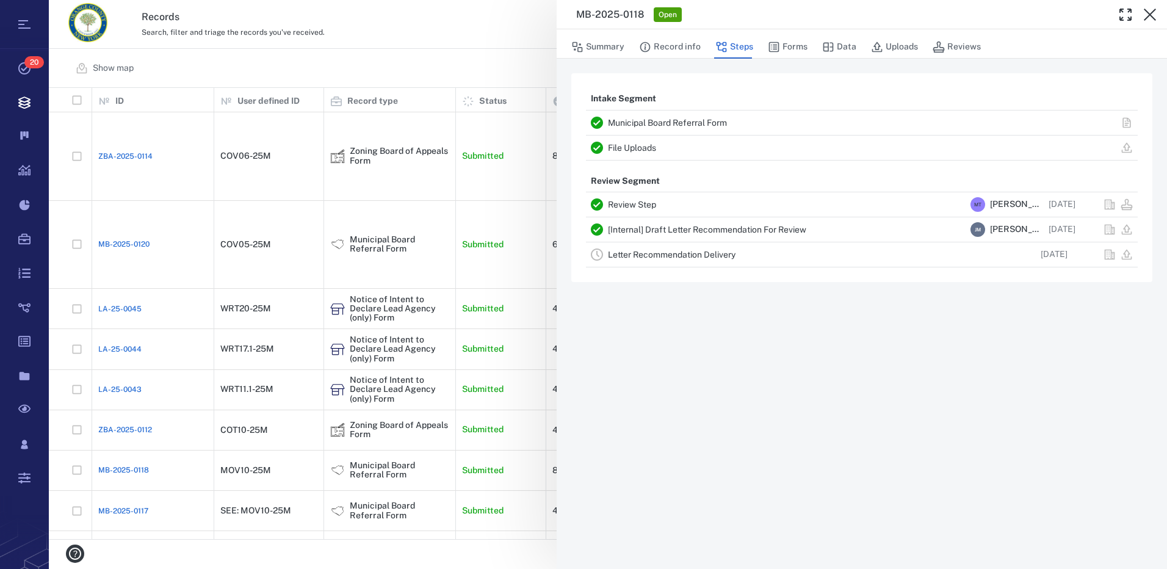
drag, startPoint x: 1150, startPoint y: 11, endPoint x: 506, endPoint y: 299, distance: 705.2
click at [1150, 11] on icon "button" at bounding box center [1149, 14] width 15 height 15
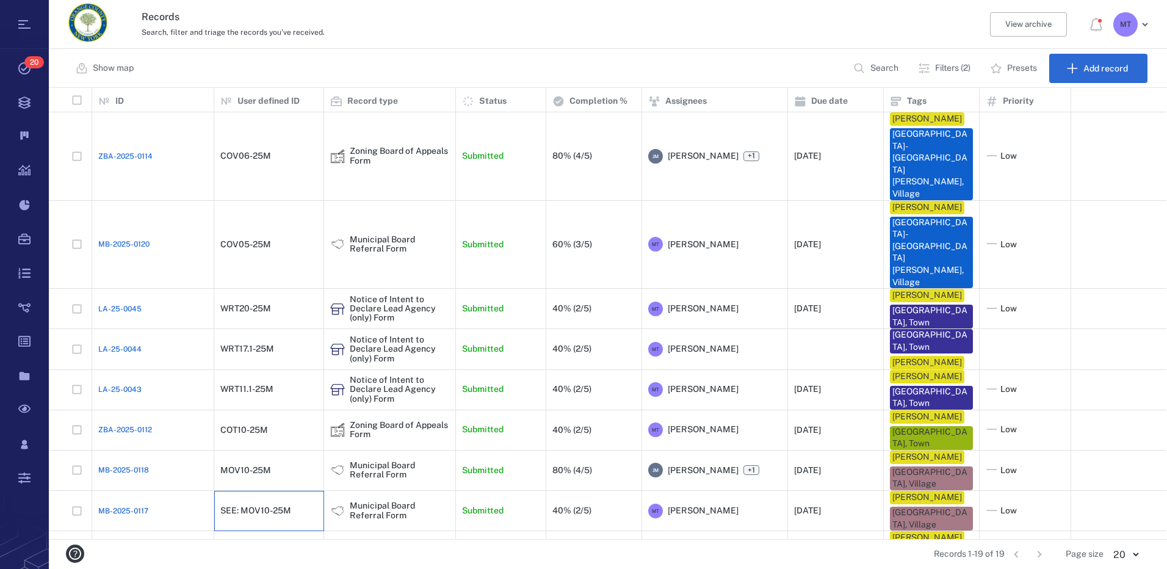
click at [274, 499] on div "SEE: MOV10-25M" at bounding box center [268, 511] width 97 height 24
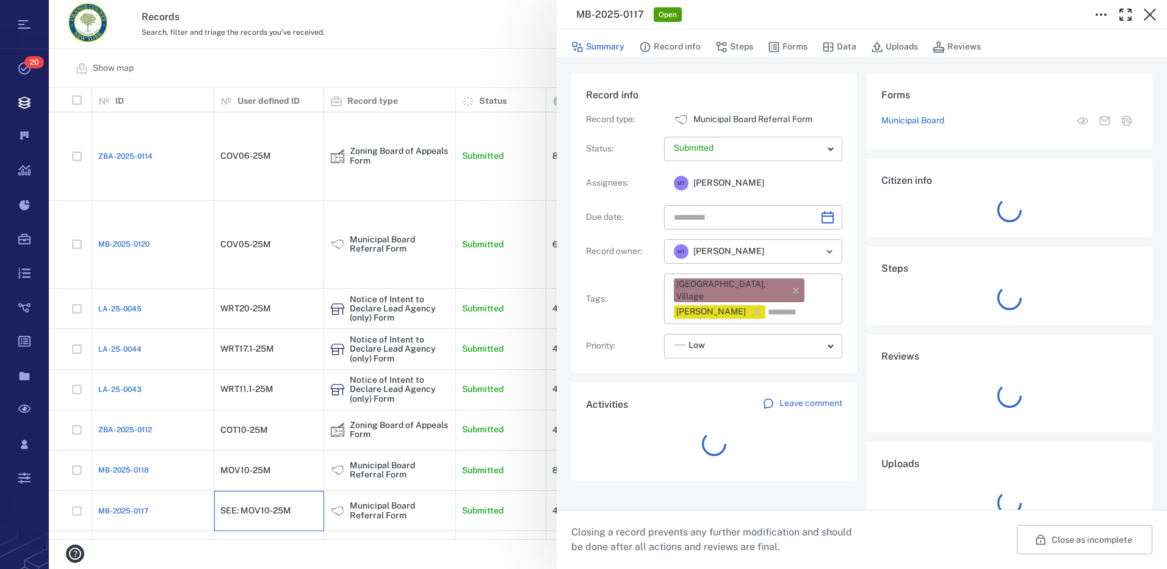
type input "**********"
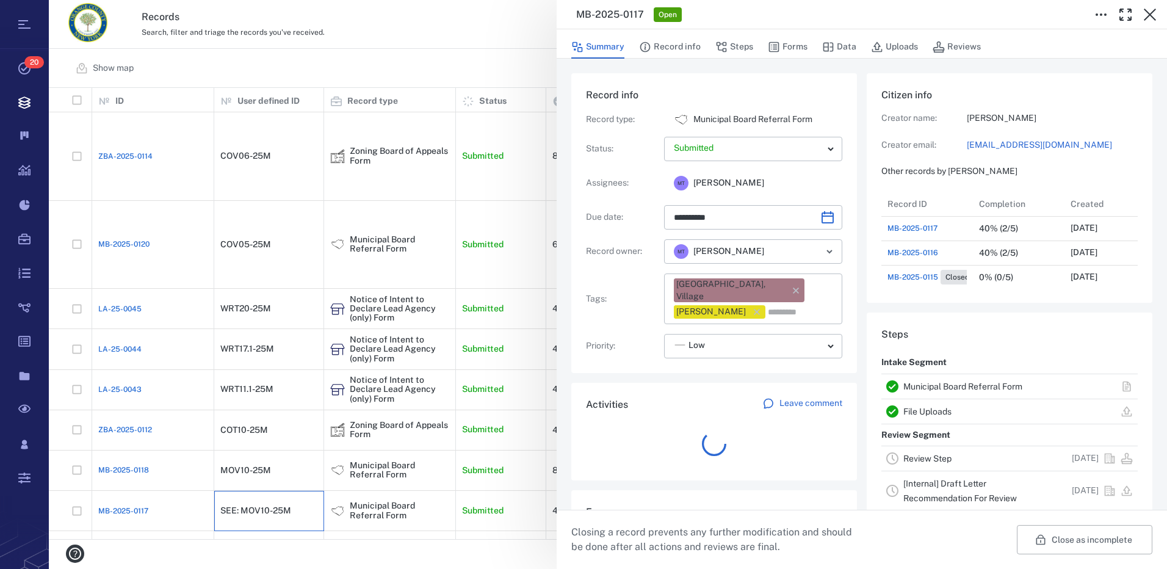
scroll to position [488, 233]
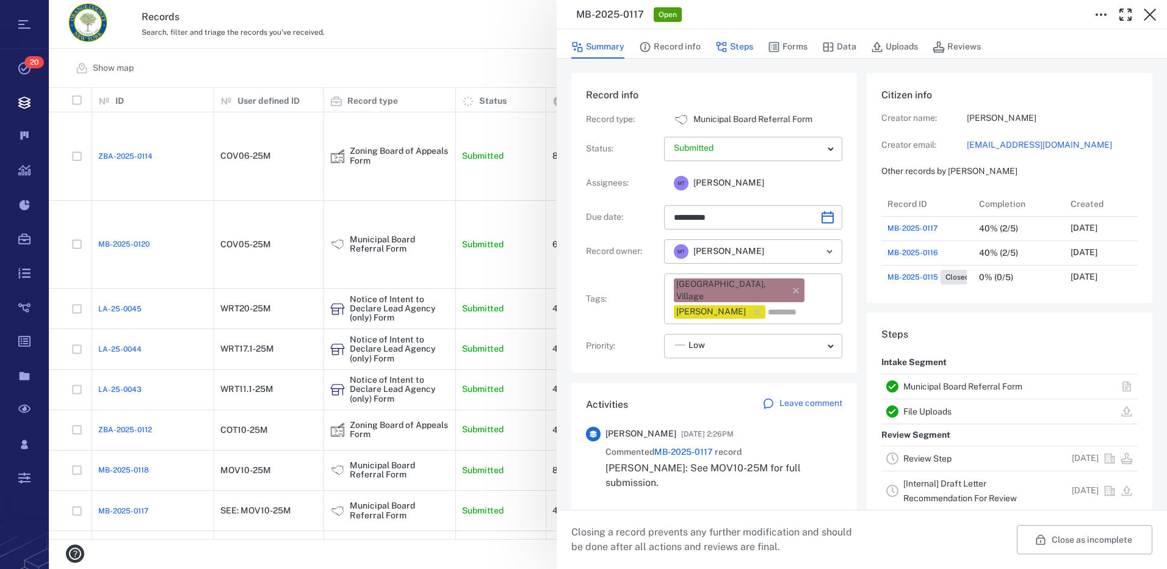
click at [740, 47] on button "Steps" at bounding box center [734, 46] width 38 height 23
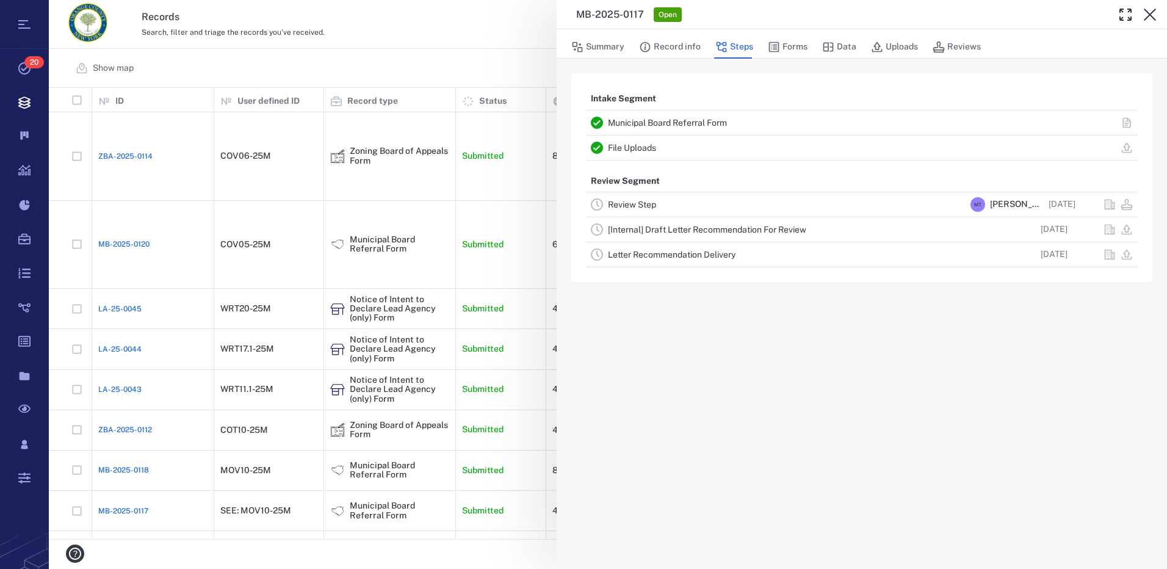
click at [627, 202] on link "Review Step" at bounding box center [632, 205] width 48 height 10
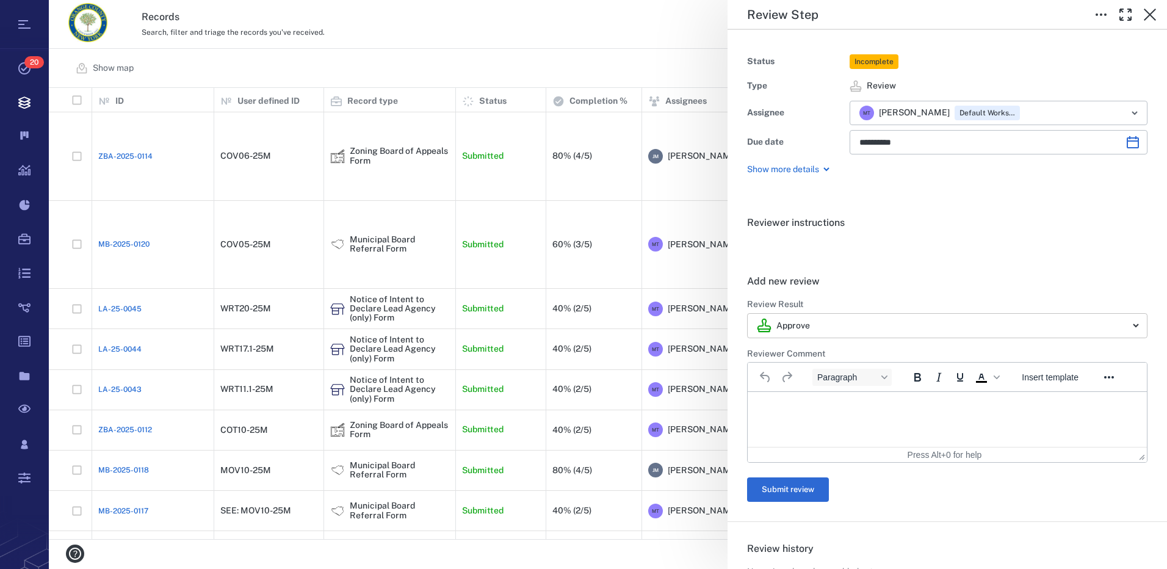
click at [1129, 326] on body "Tasks 20 Records Boards Dashboard Reports Record types Guide steps Rules Form b…" at bounding box center [583, 284] width 1167 height 569
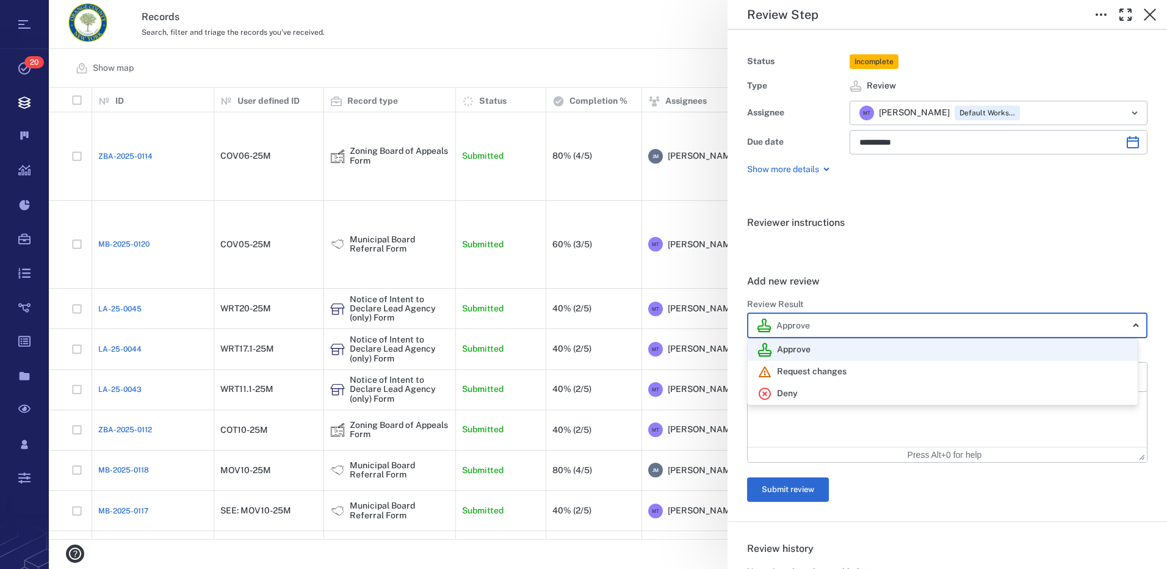
click at [798, 392] on div "Deny" at bounding box center [942, 393] width 370 height 15
type input "******"
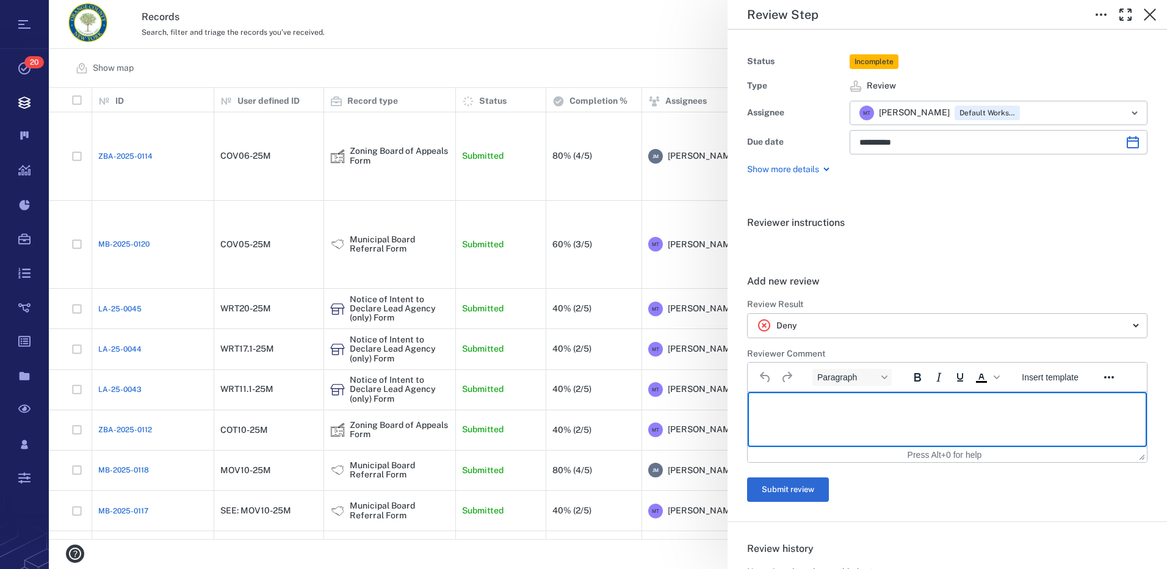
click at [768, 403] on p "Rich Text Area. Press ALT-0 for help." at bounding box center [947, 406] width 378 height 11
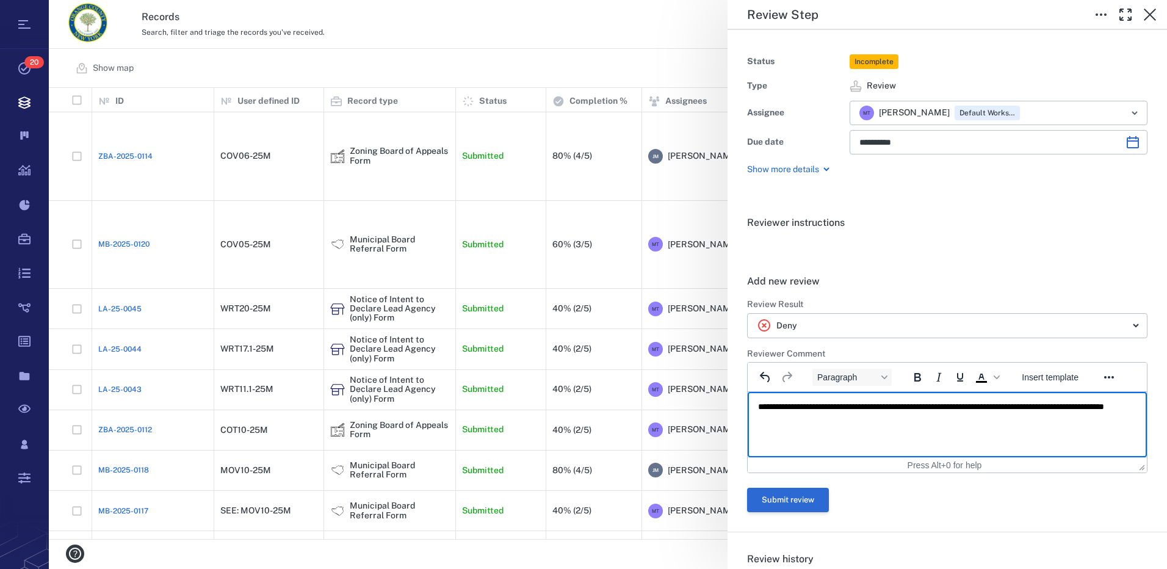
click at [816, 503] on button "Submit review" at bounding box center [788, 500] width 82 height 24
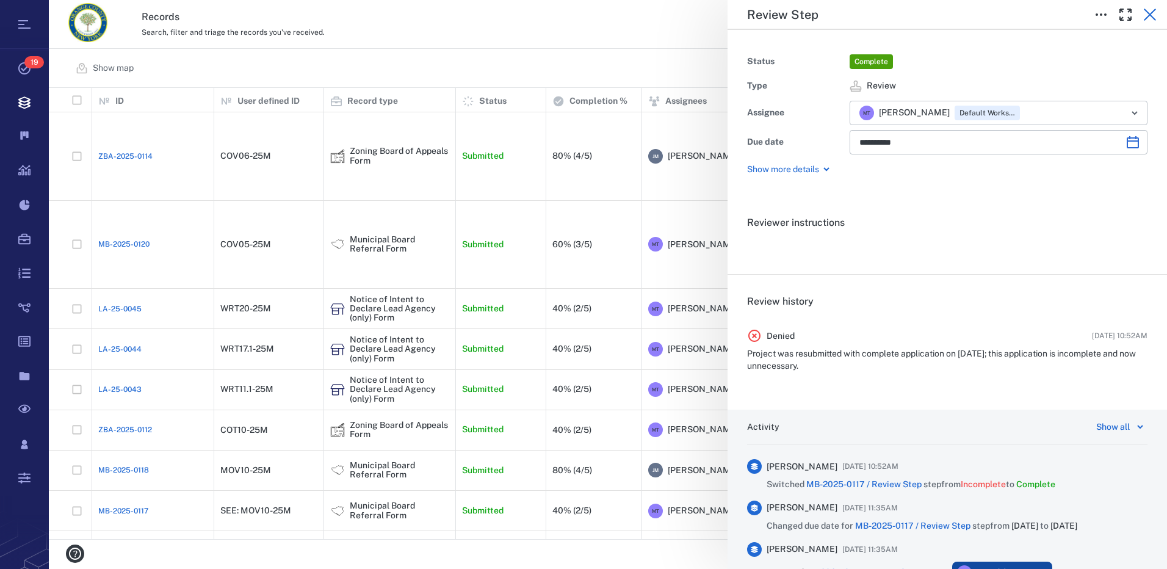
click at [1151, 13] on icon "button" at bounding box center [1149, 15] width 12 height 12
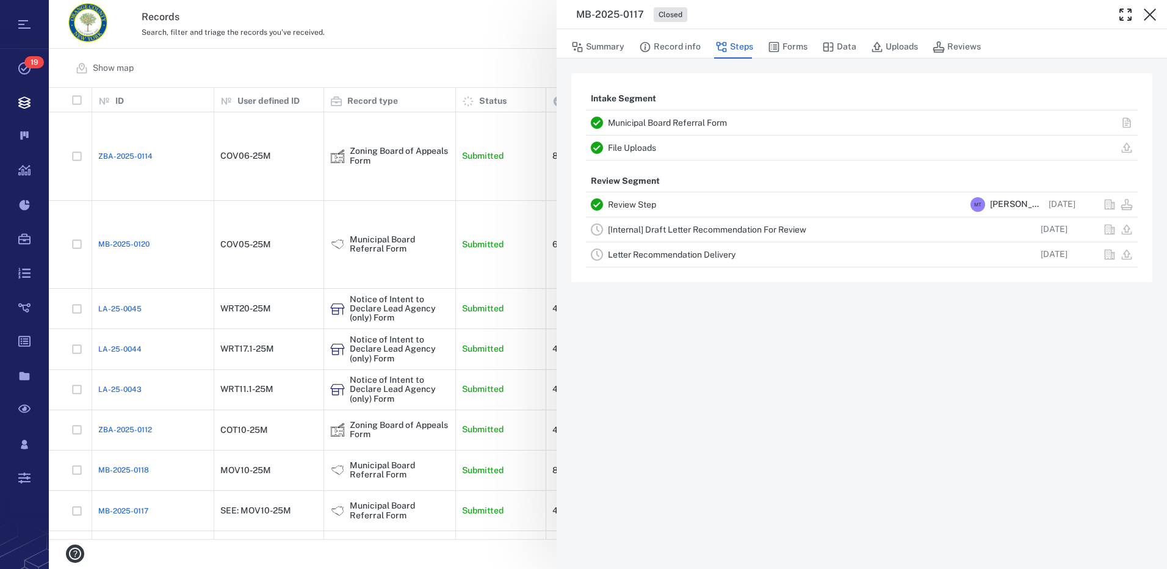
click at [743, 230] on link "[Internal] Draft Letter Recommendation For Review" at bounding box center [707, 230] width 198 height 10
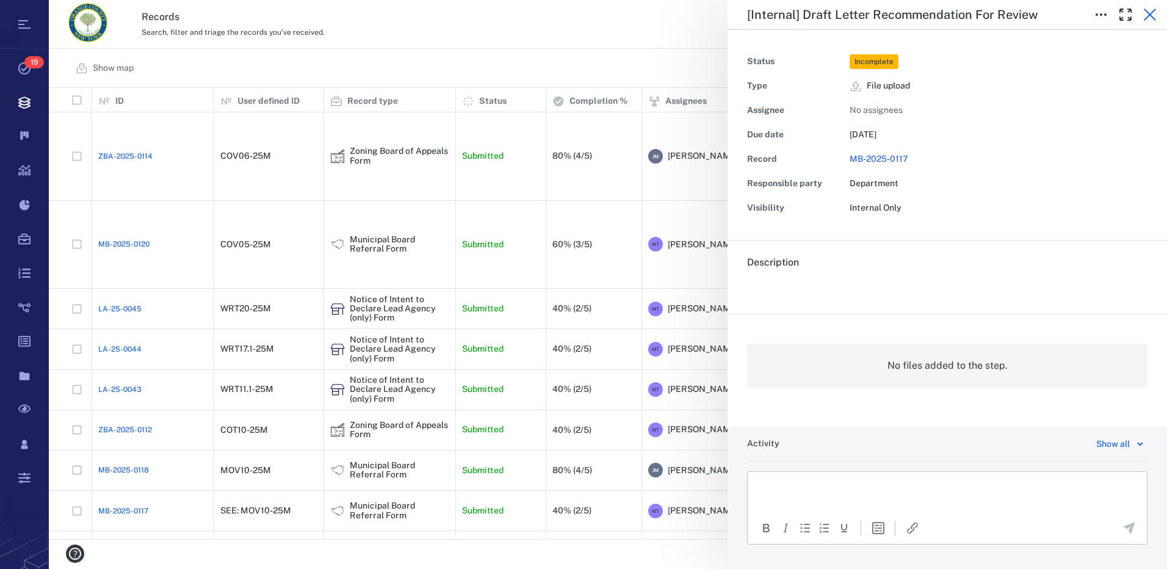
click at [1151, 17] on icon "button" at bounding box center [1149, 14] width 15 height 15
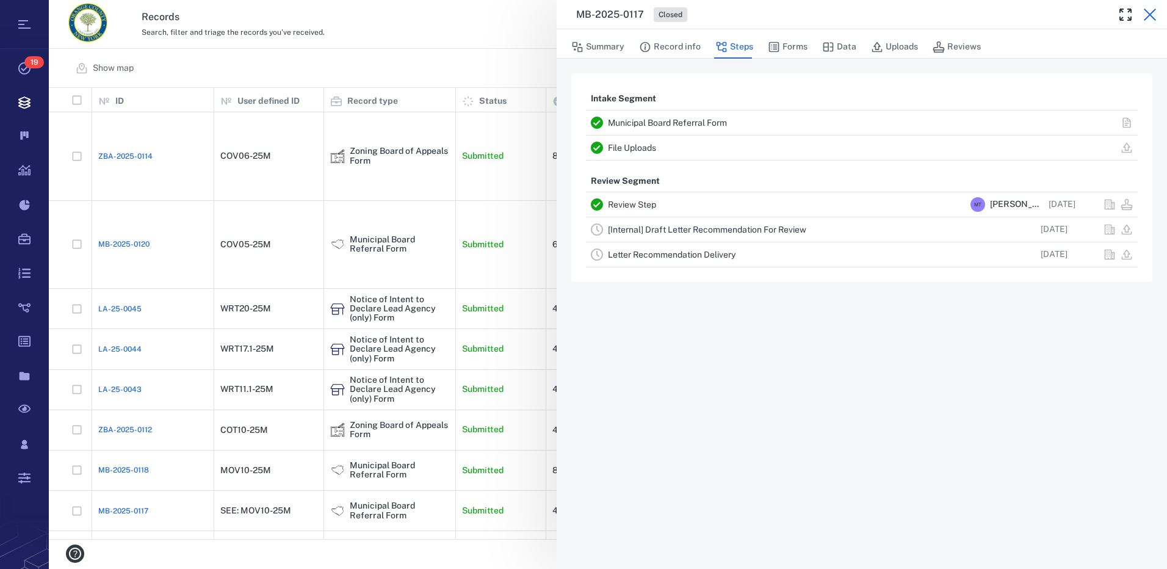
click at [1150, 16] on icon "button" at bounding box center [1149, 14] width 15 height 15
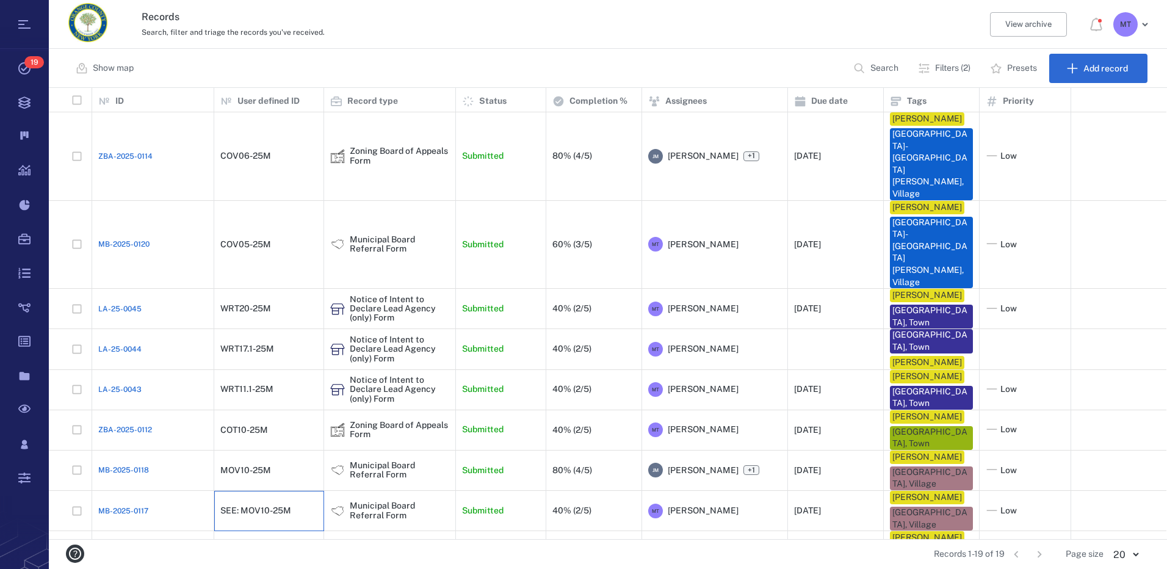
scroll to position [122, 0]
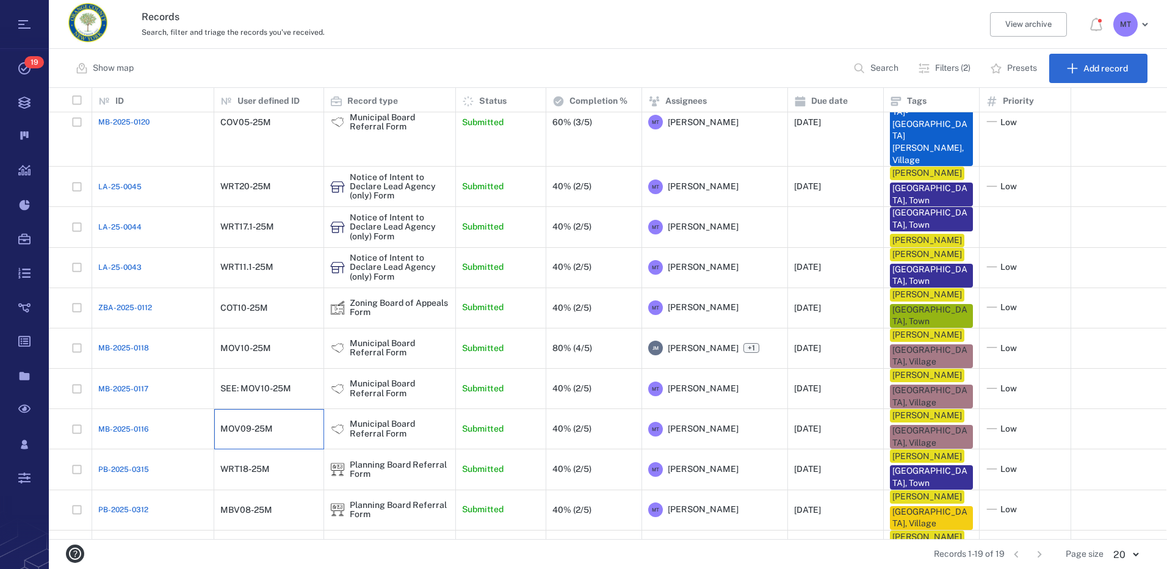
click at [264, 417] on div "MOV09-25M" at bounding box center [268, 429] width 97 height 24
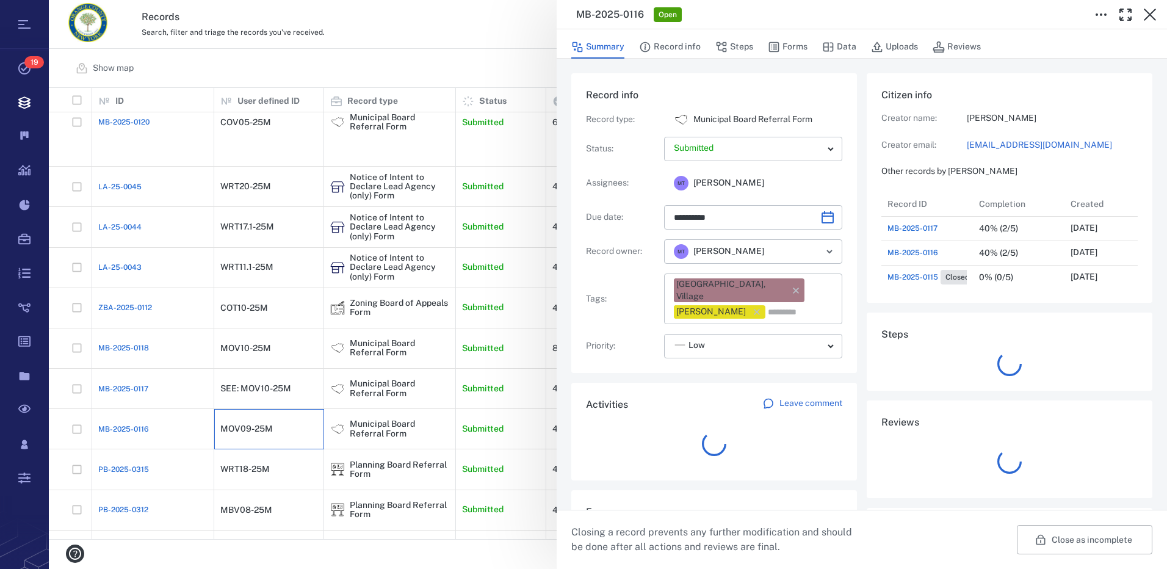
scroll to position [488, 233]
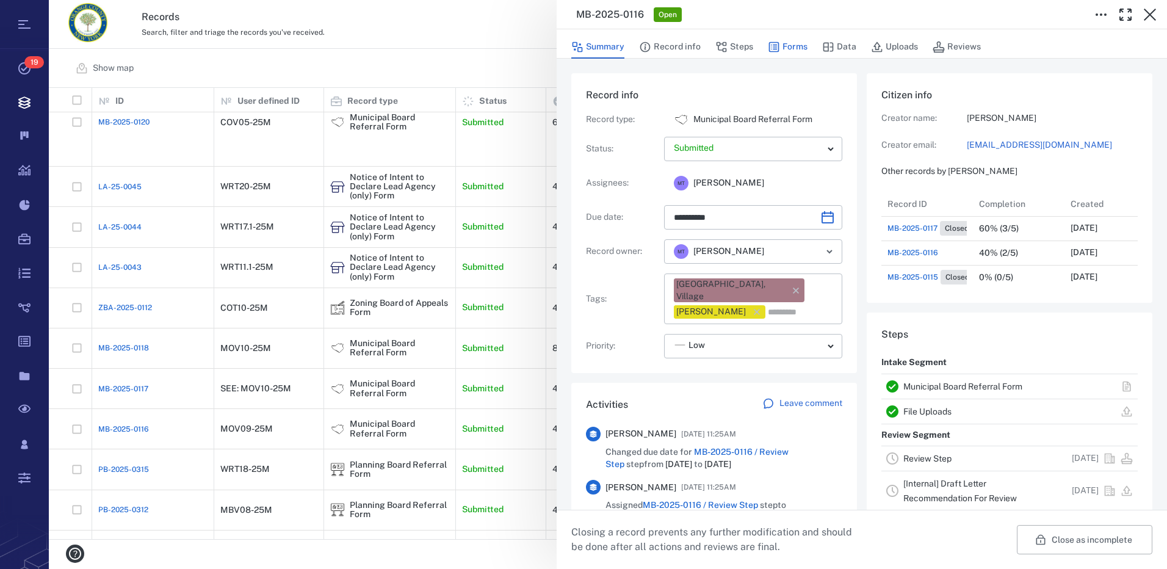
click at [802, 48] on button "Forms" at bounding box center [788, 46] width 40 height 23
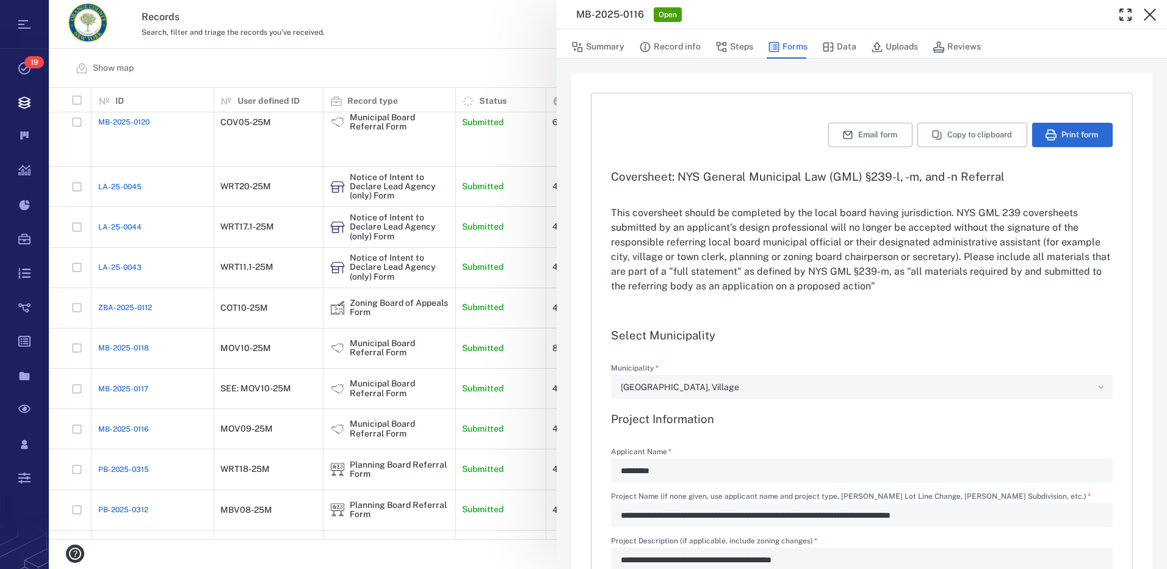
type input "**********"
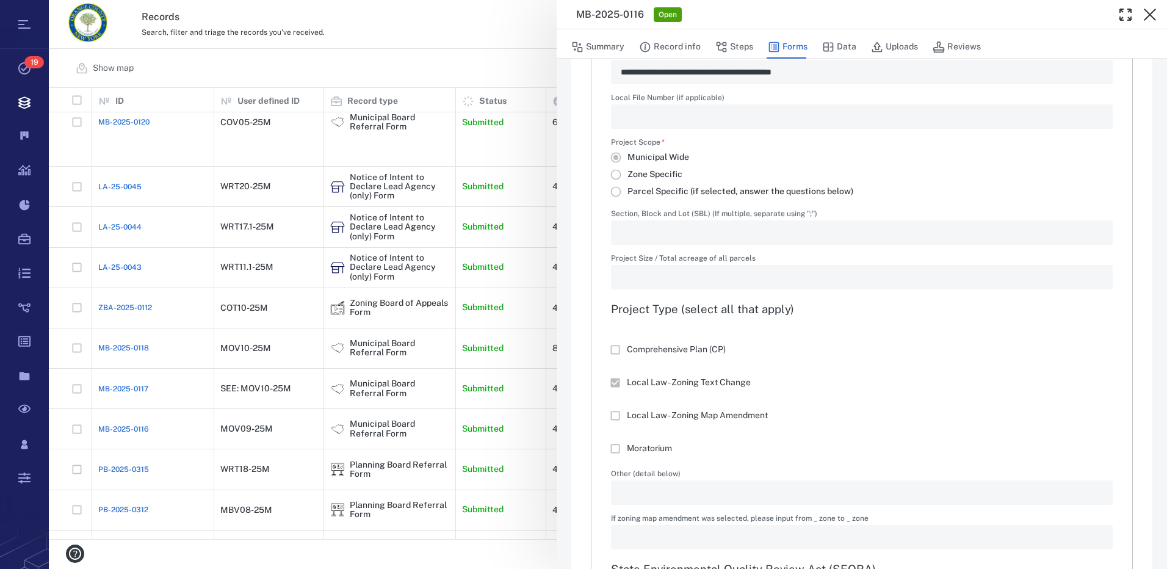
scroll to position [488, 0]
